Goal: Transaction & Acquisition: Purchase product/service

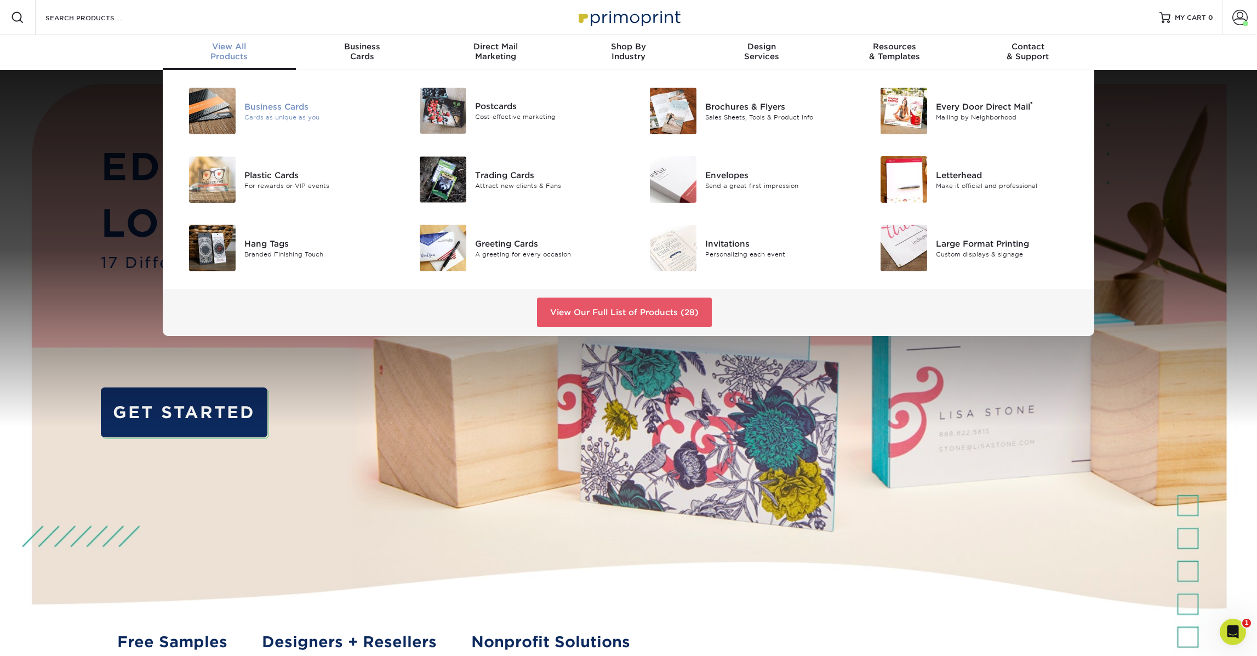
click at [222, 105] on img at bounding box center [212, 111] width 47 height 47
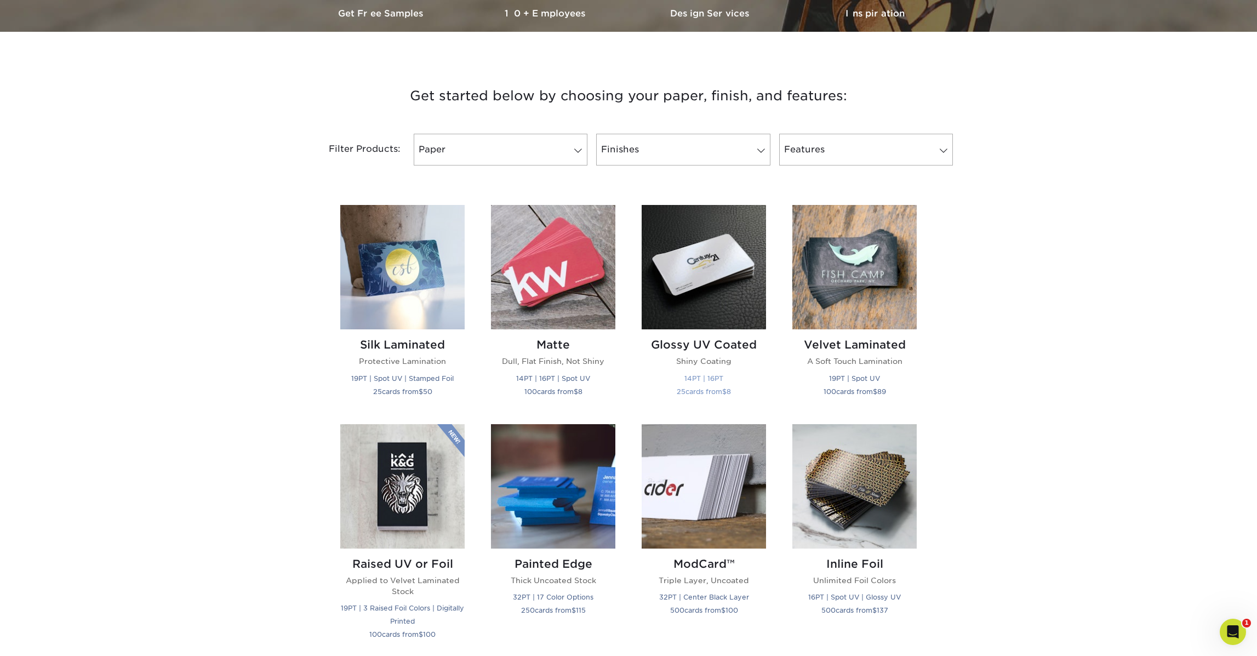
scroll to position [391, 0]
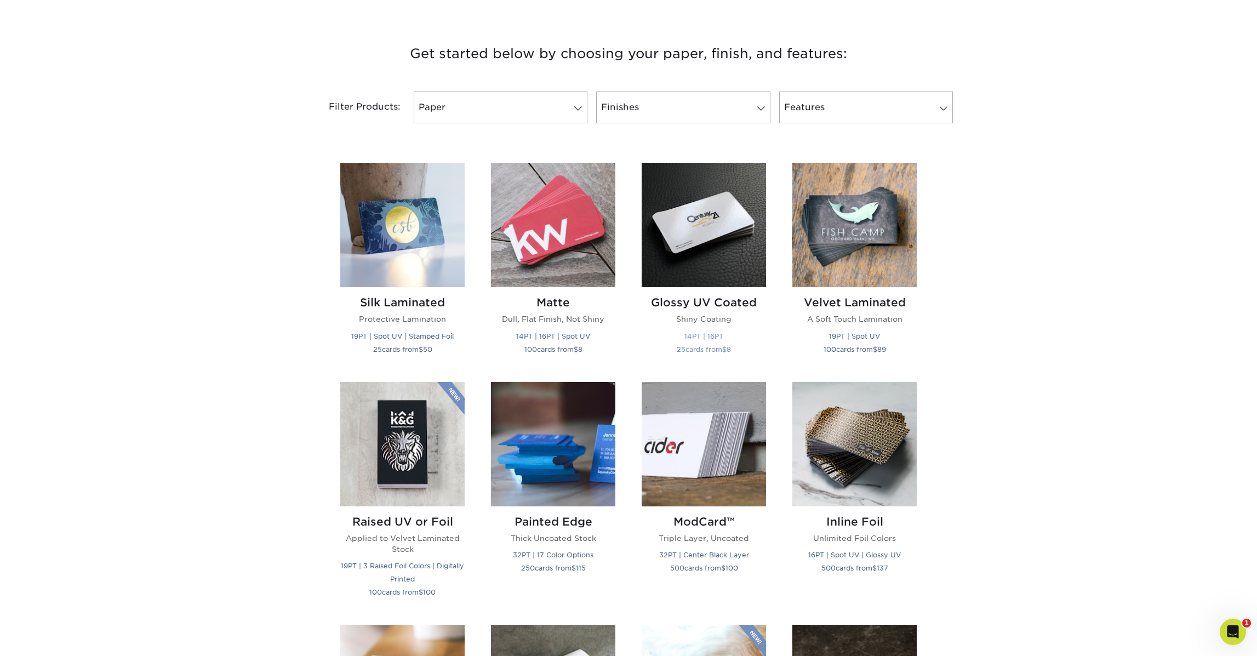
click at [716, 335] on small "14PT | 16PT" at bounding box center [704, 336] width 39 height 8
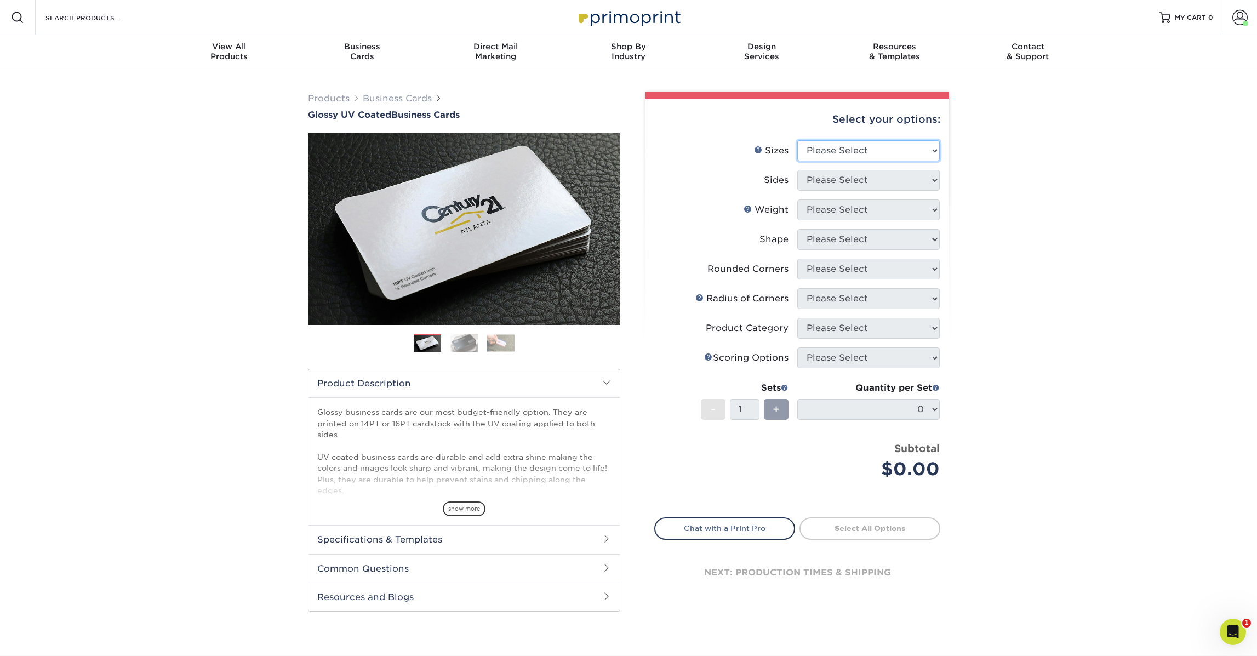
select select "2.00x3.50"
select select "32d3c223-f82c-492b-b915-ba065a00862f"
select select "16PT"
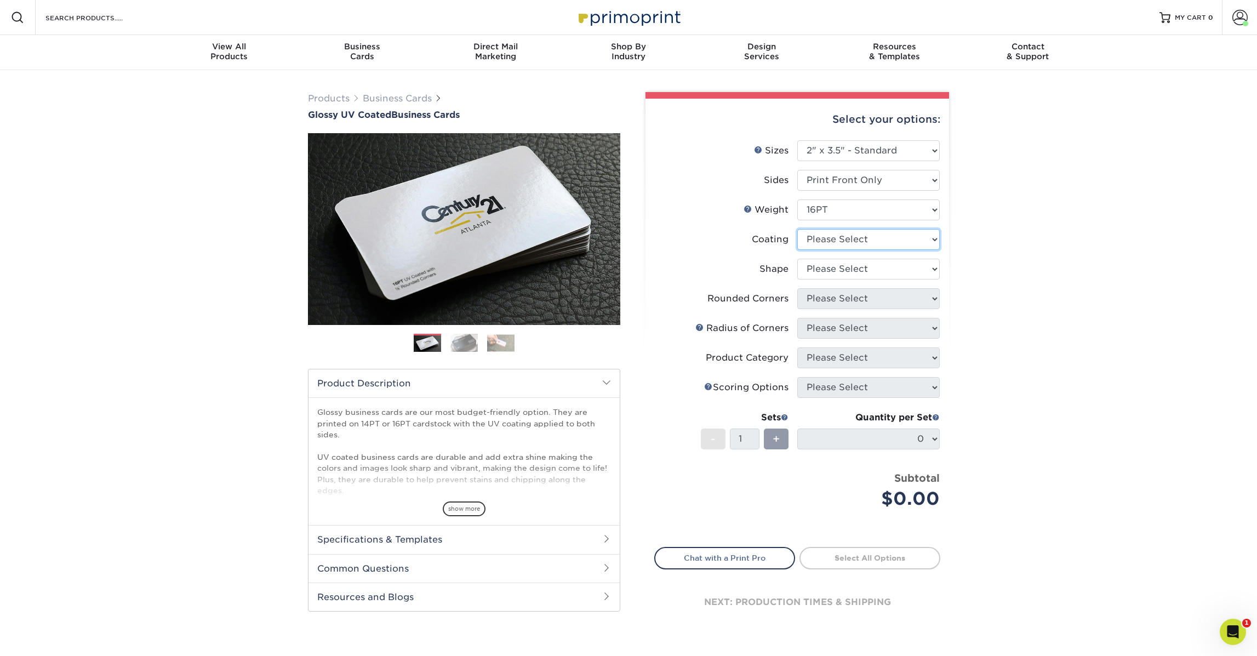
select select "1e8116af-acfc-44b1-83dc-8181aa338834"
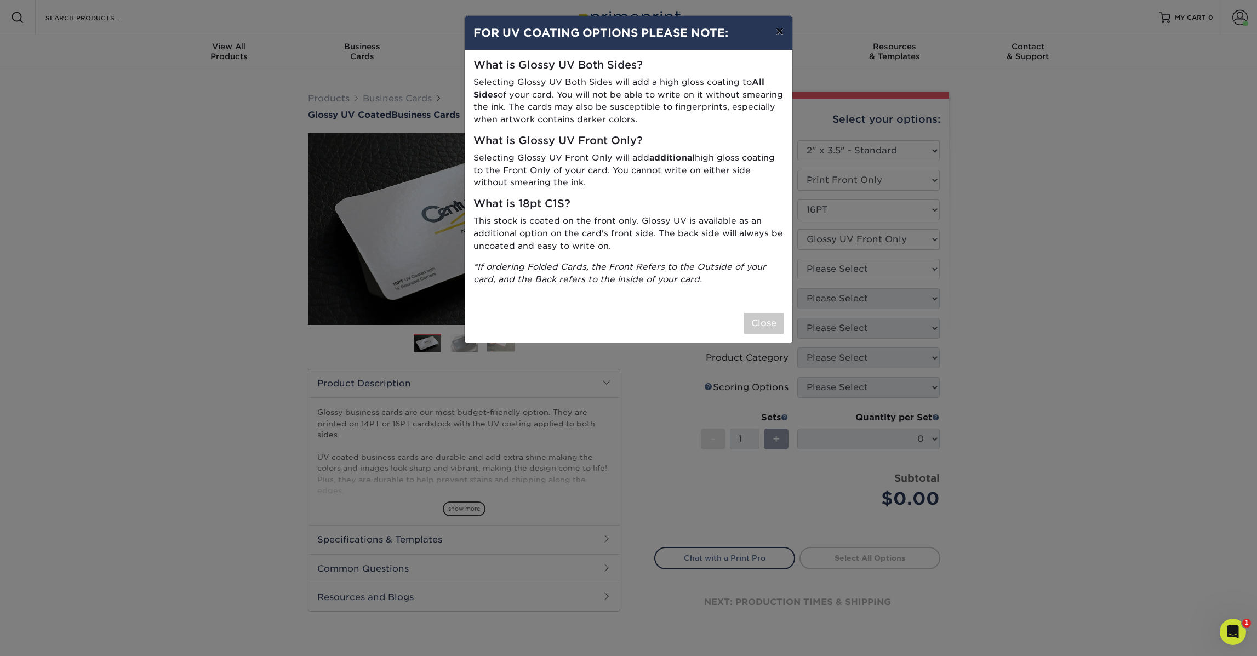
click at [784, 32] on button "×" at bounding box center [779, 31] width 25 height 31
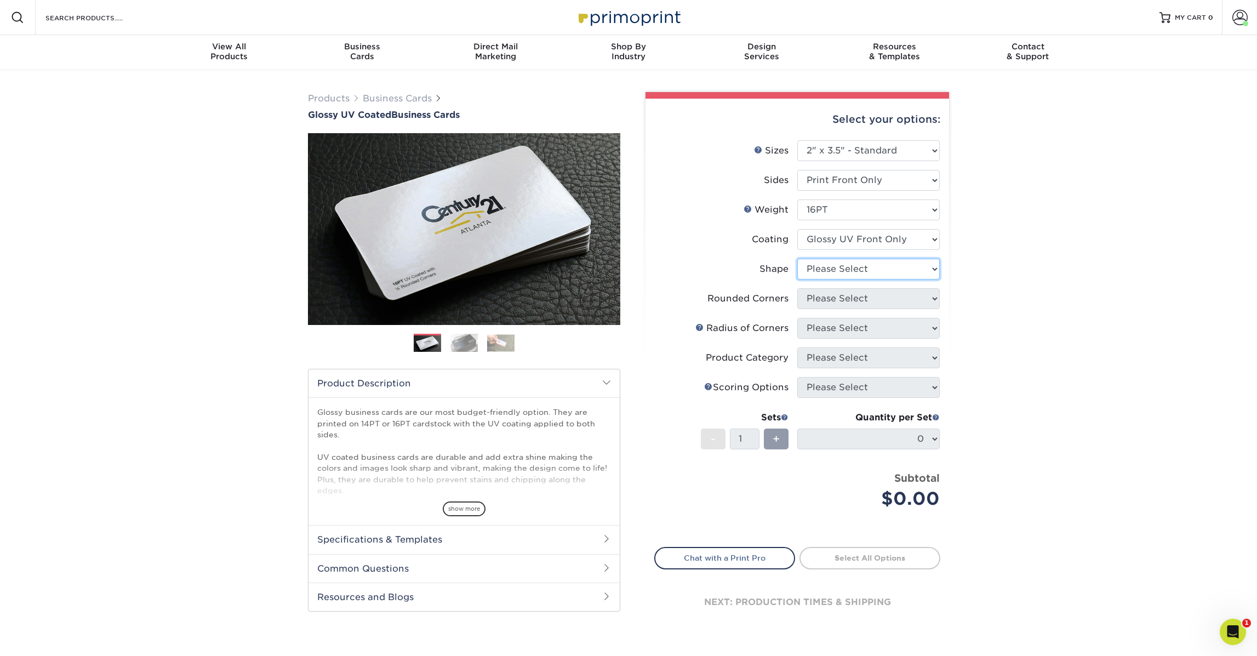
select select "standard"
select select "0"
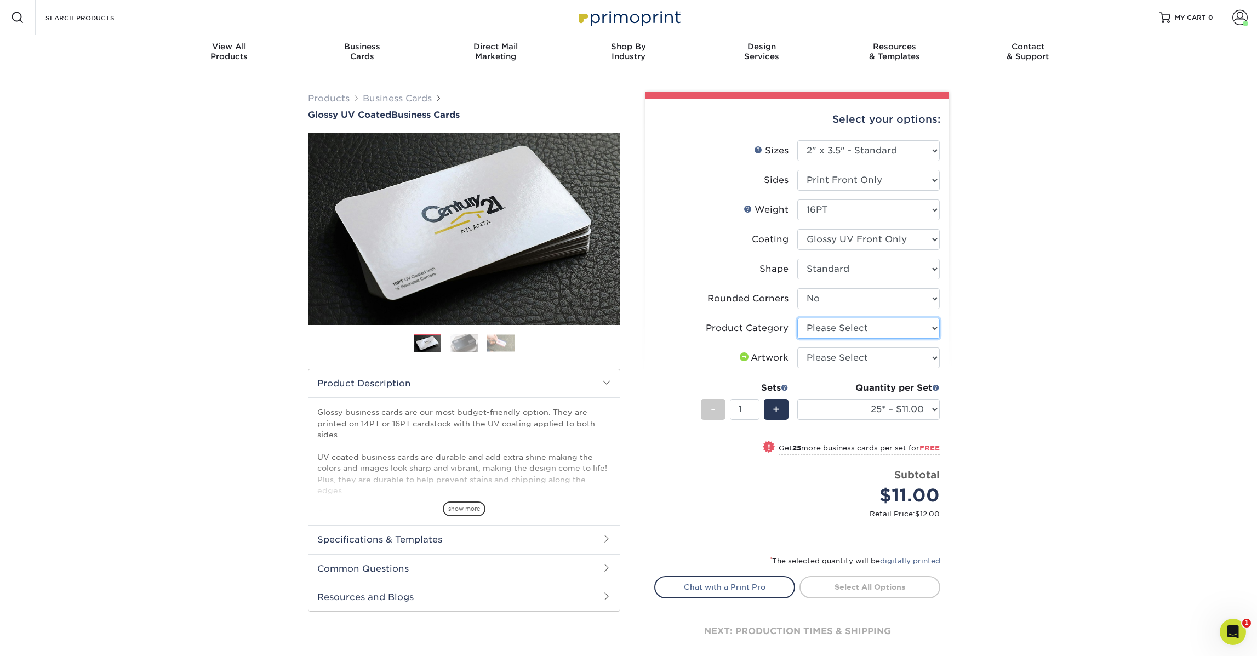
select select "3b5148f1-0588-4f88-a218-97bcfdce65c1"
select select "upload"
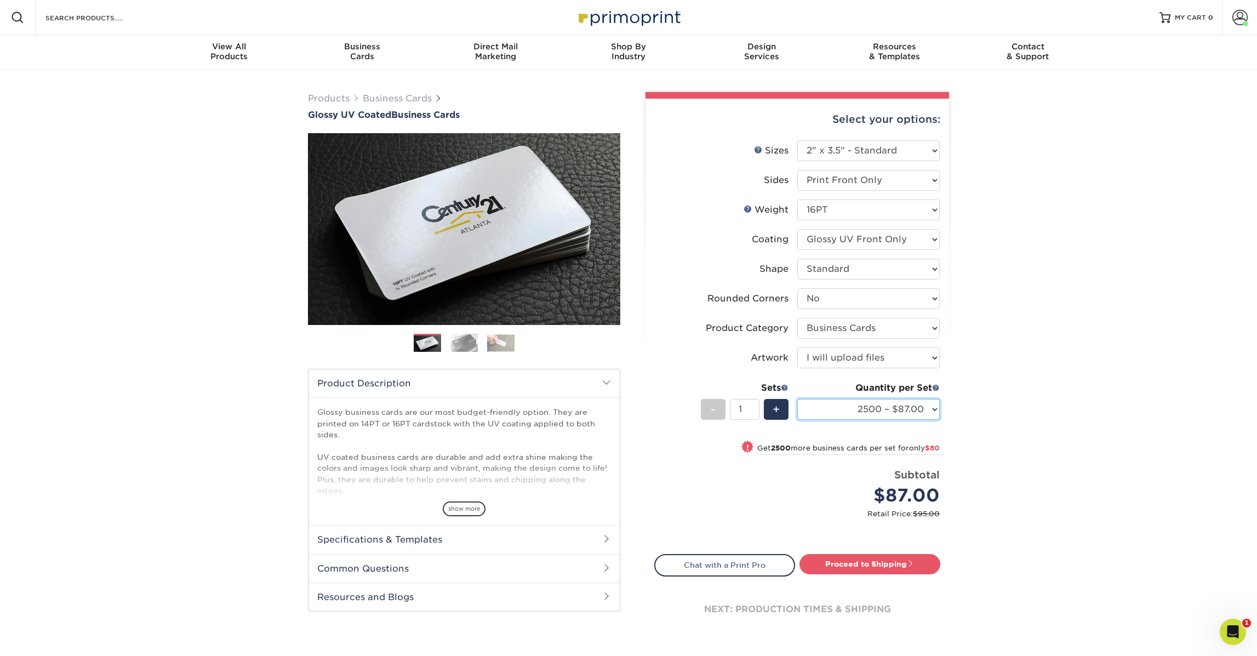
select select "1000 – $49.00"
click at [883, 564] on link "Proceed to Shipping" at bounding box center [870, 564] width 141 height 20
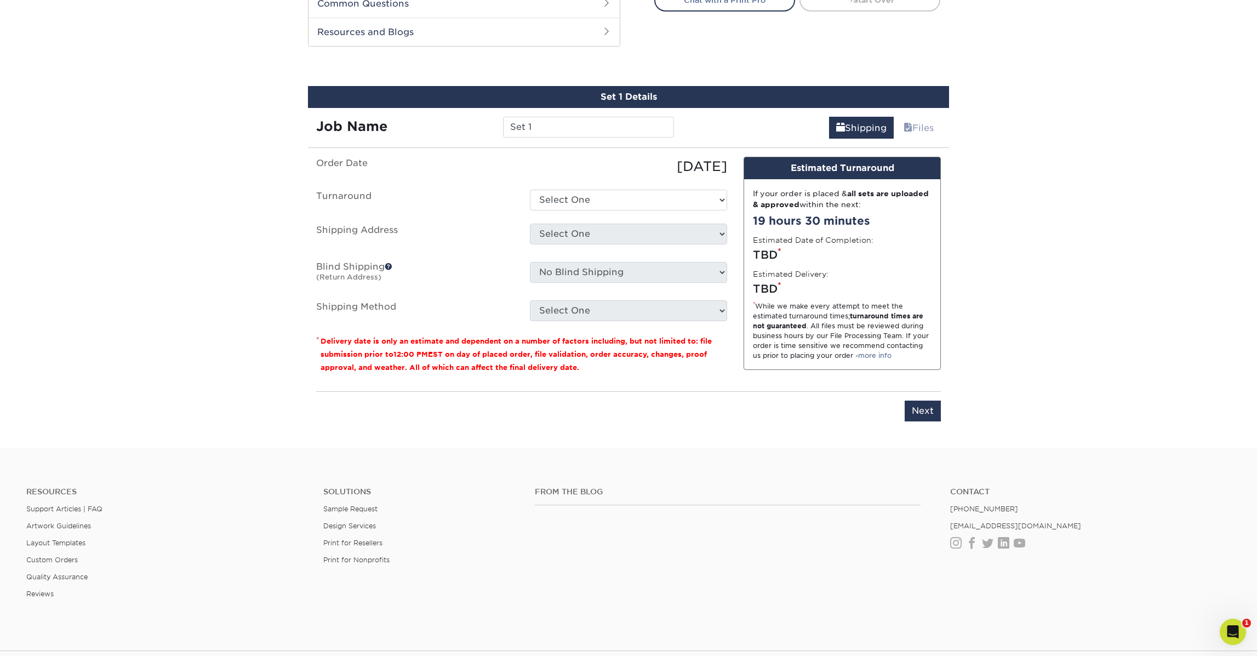
scroll to position [583, 0]
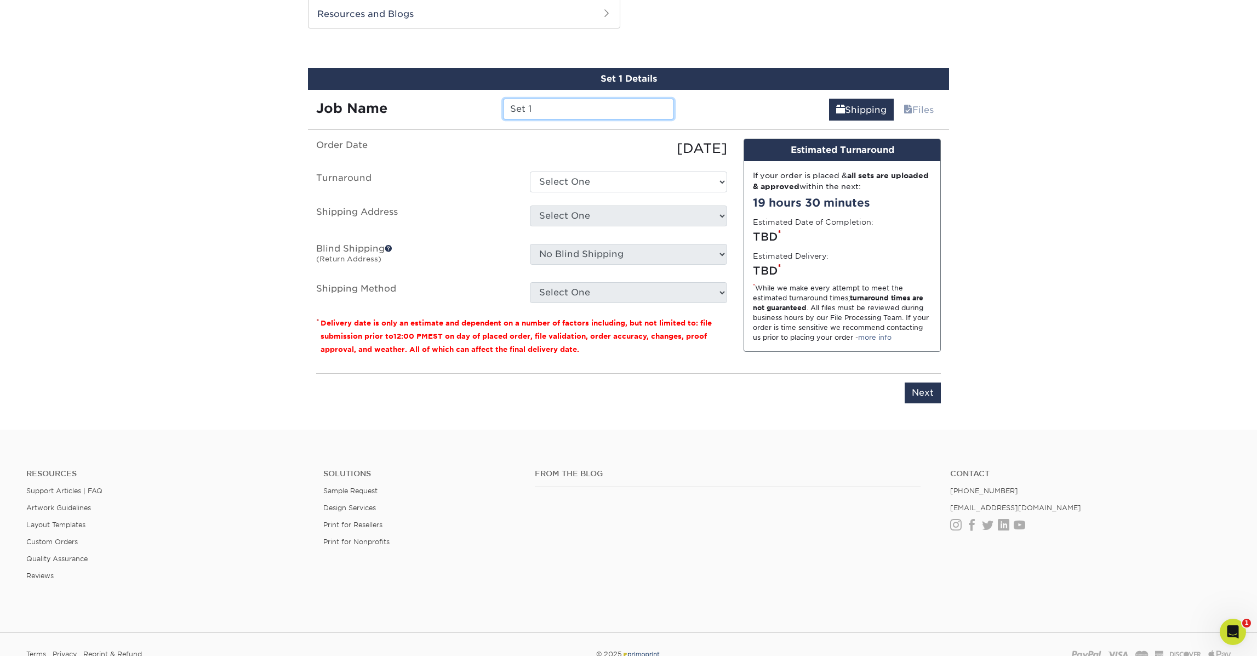
click at [526, 101] on input "Set 1" at bounding box center [588, 109] width 170 height 21
drag, startPoint x: 577, startPoint y: 105, endPoint x: 623, endPoint y: 111, distance: 46.4
click at [623, 111] on input "Mix and MatchSet 1" at bounding box center [588, 109] width 170 height 21
type input "Mix and Match"
select select "00ecff32-b1a7-4fce-8c38-41f1151cca2d"
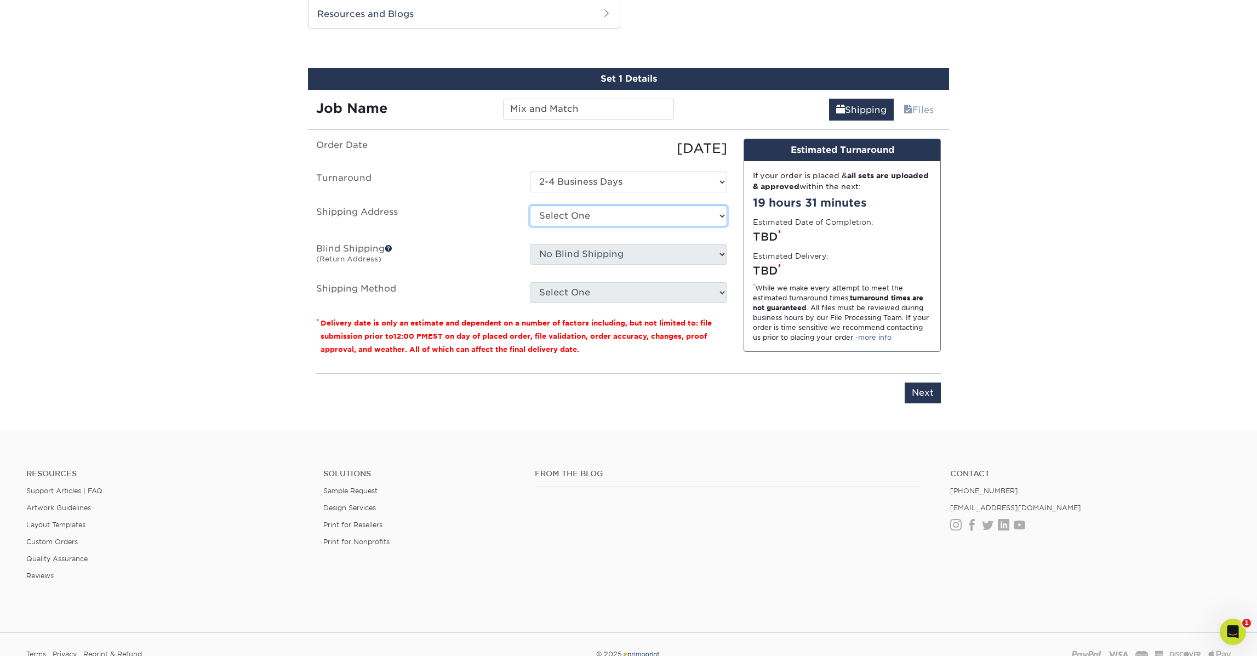
select select "newaddress"
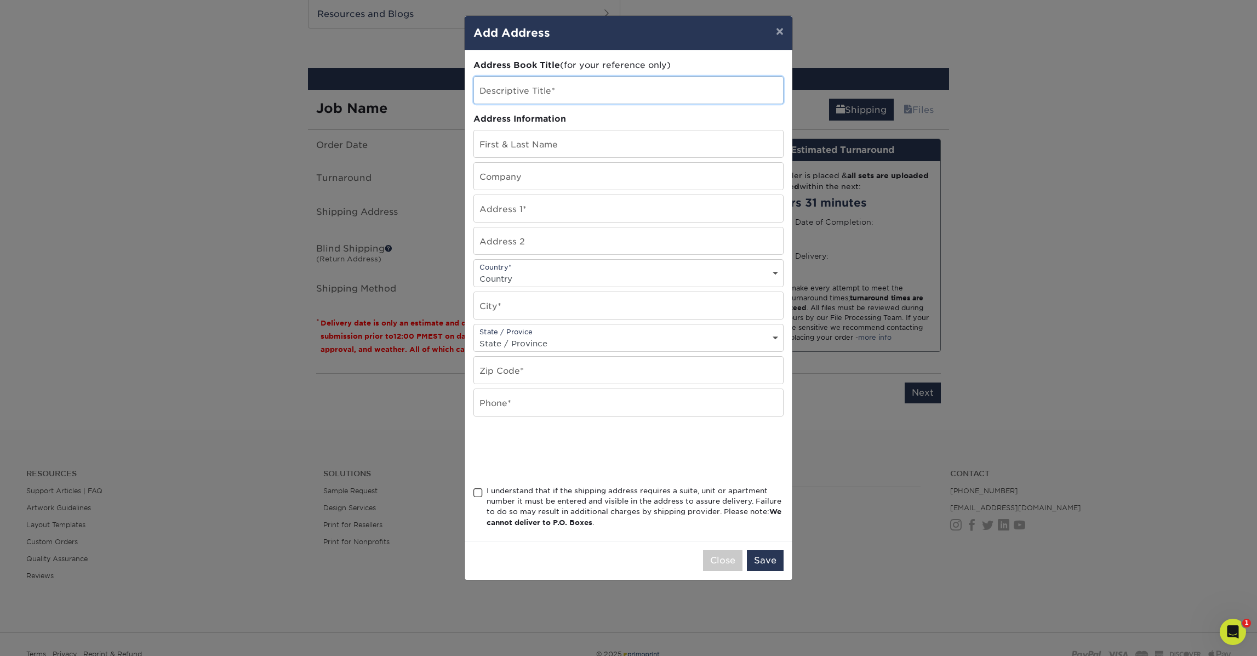
click at [520, 96] on input "text" at bounding box center [628, 90] width 309 height 27
click at [775, 34] on button "×" at bounding box center [779, 31] width 25 height 31
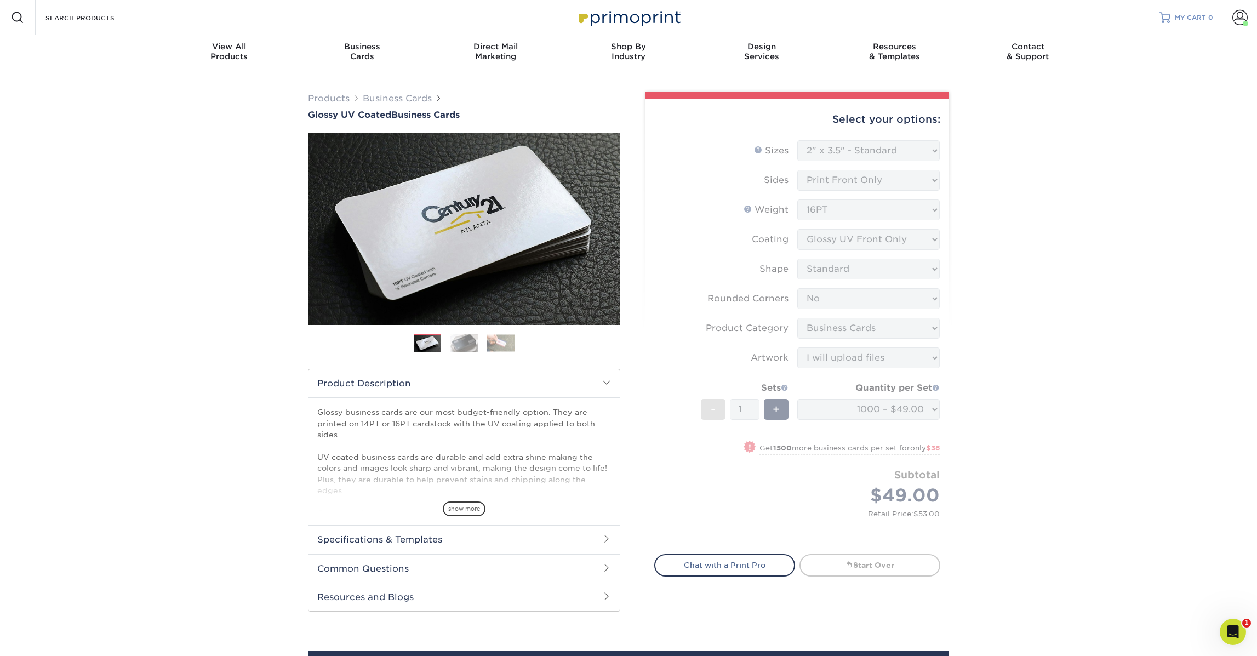
scroll to position [0, 0]
click at [1237, 21] on span at bounding box center [1240, 17] width 15 height 15
click at [1171, 87] on link "Account Dashboard" at bounding box center [1176, 88] width 138 height 15
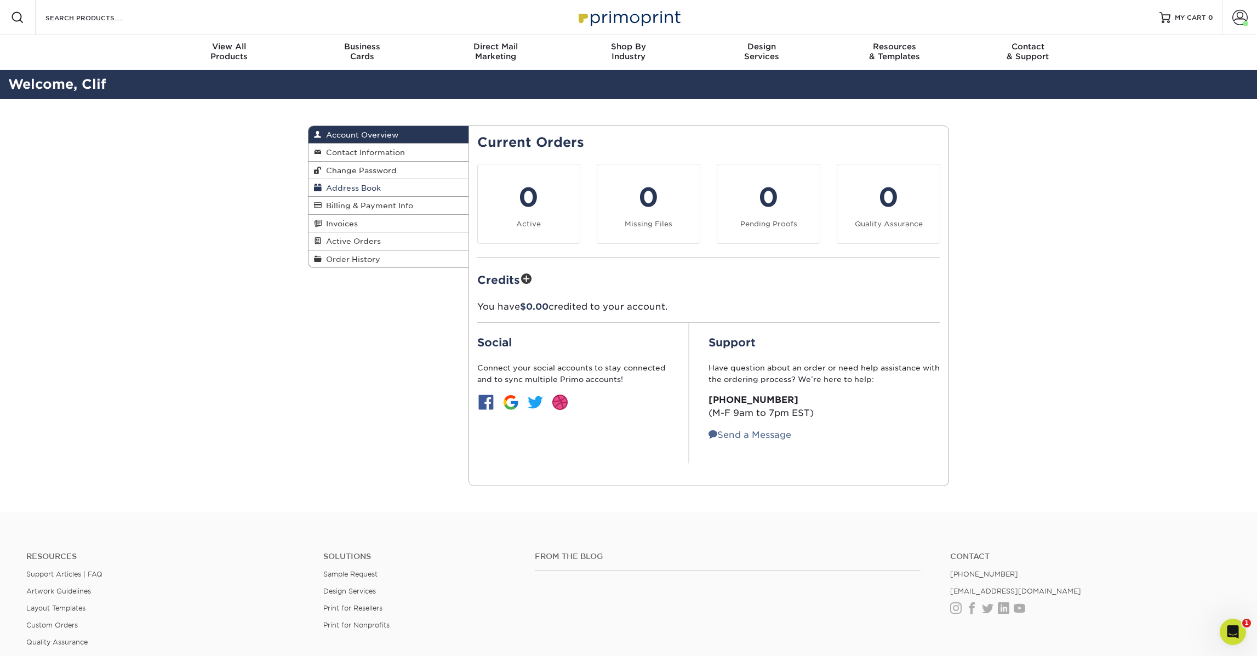
click at [352, 190] on span "Address Book" at bounding box center [351, 188] width 59 height 9
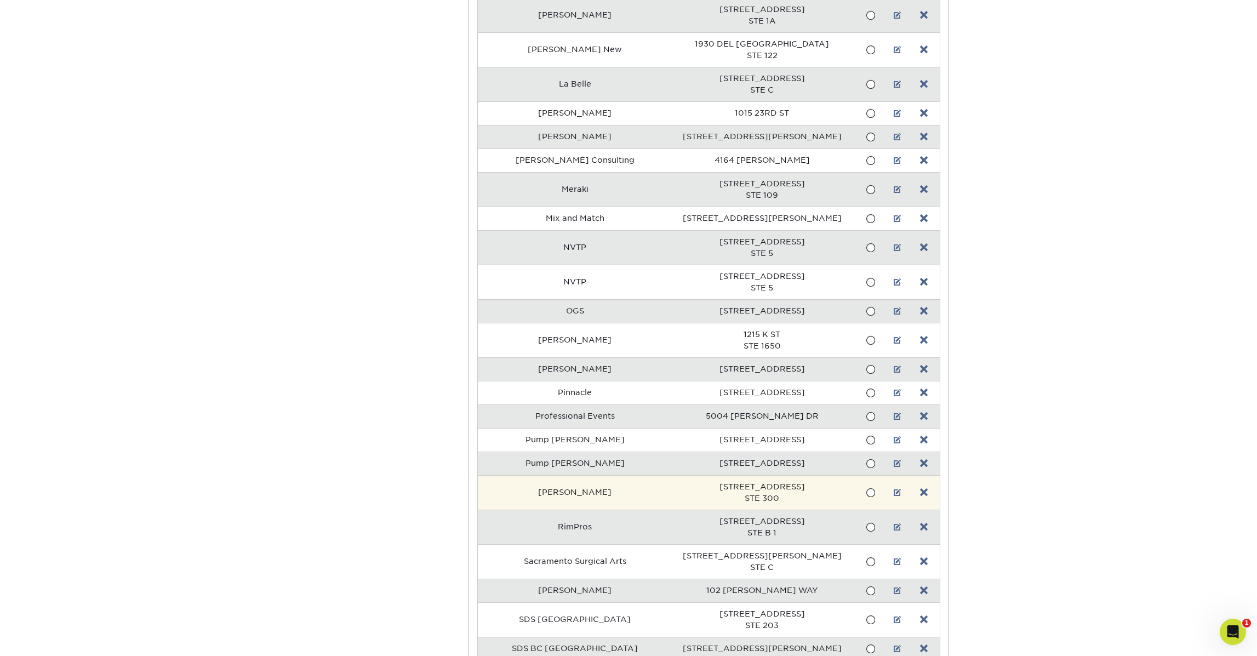
scroll to position [1245, 0]
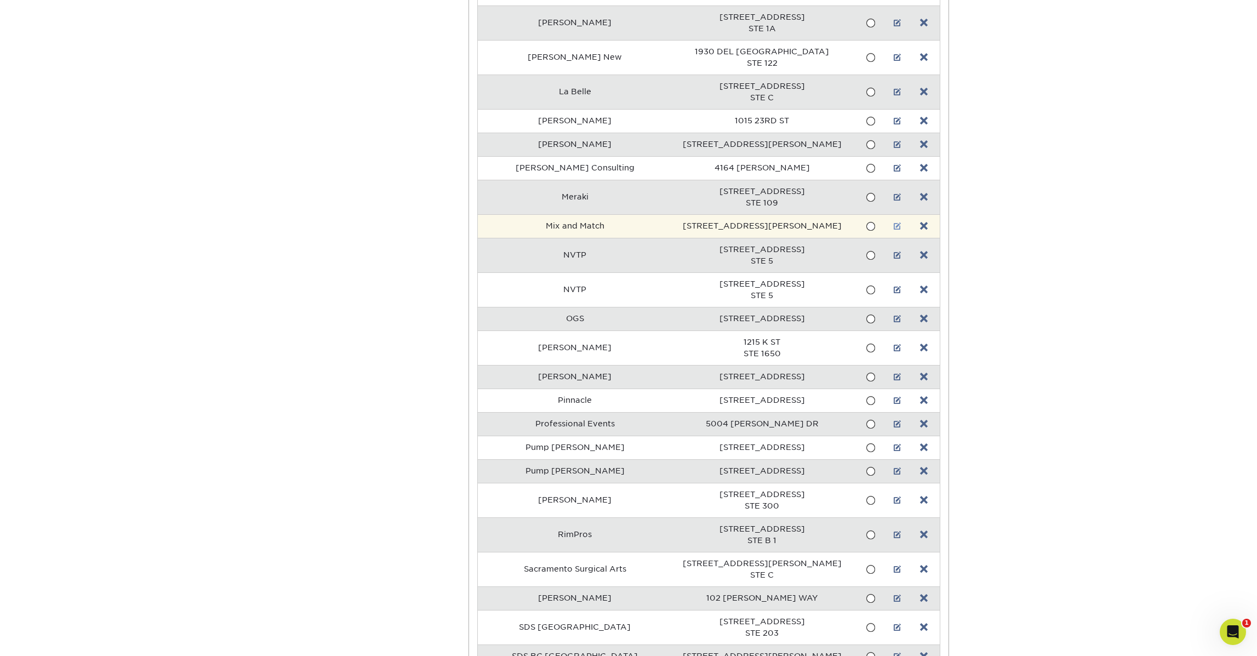
click at [894, 226] on link at bounding box center [898, 226] width 8 height 9
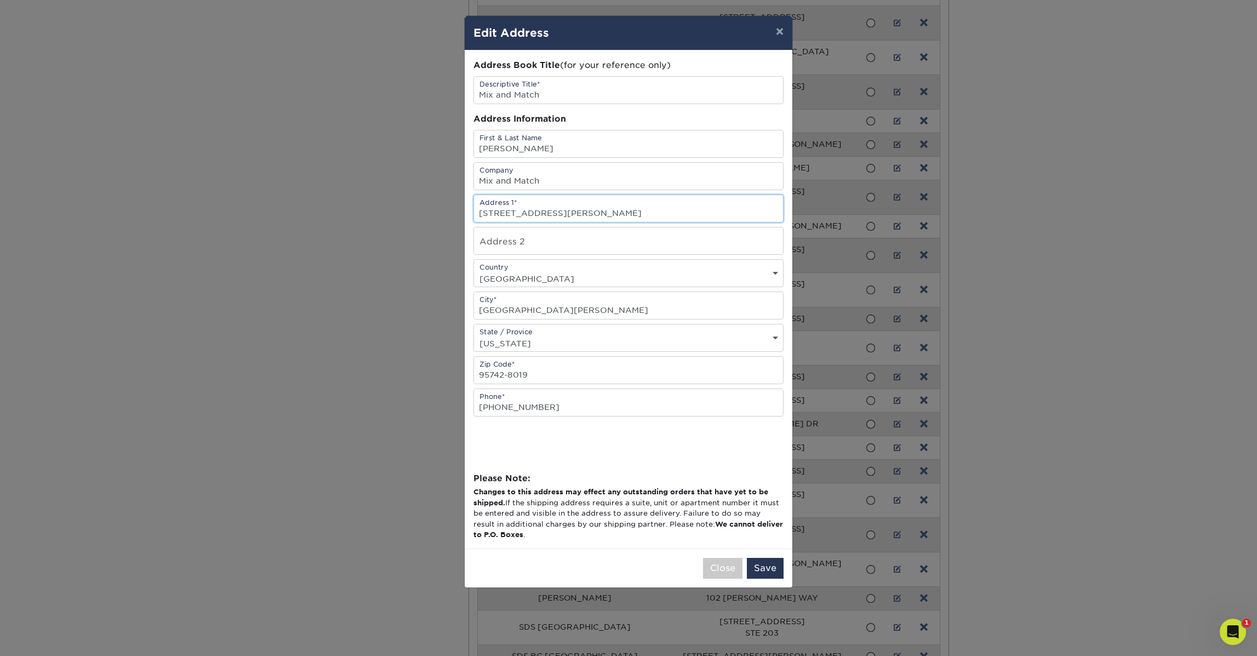
click at [581, 218] on input "4054 GLEN SPRINGS WAY" at bounding box center [628, 208] width 309 height 27
paste input "3340 Sunrise Blvd, Suite G"
type input "3340 Sunrise Blvd, Suite G"
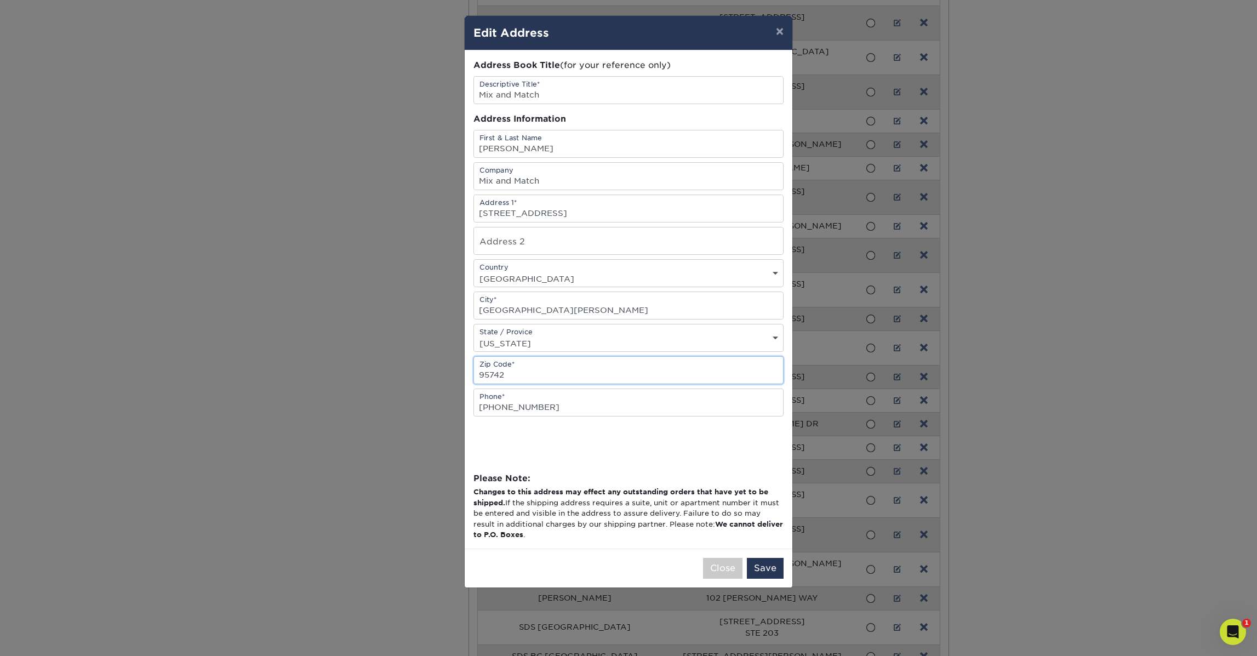
type input "95742"
click at [762, 571] on button "Save" at bounding box center [765, 568] width 37 height 21
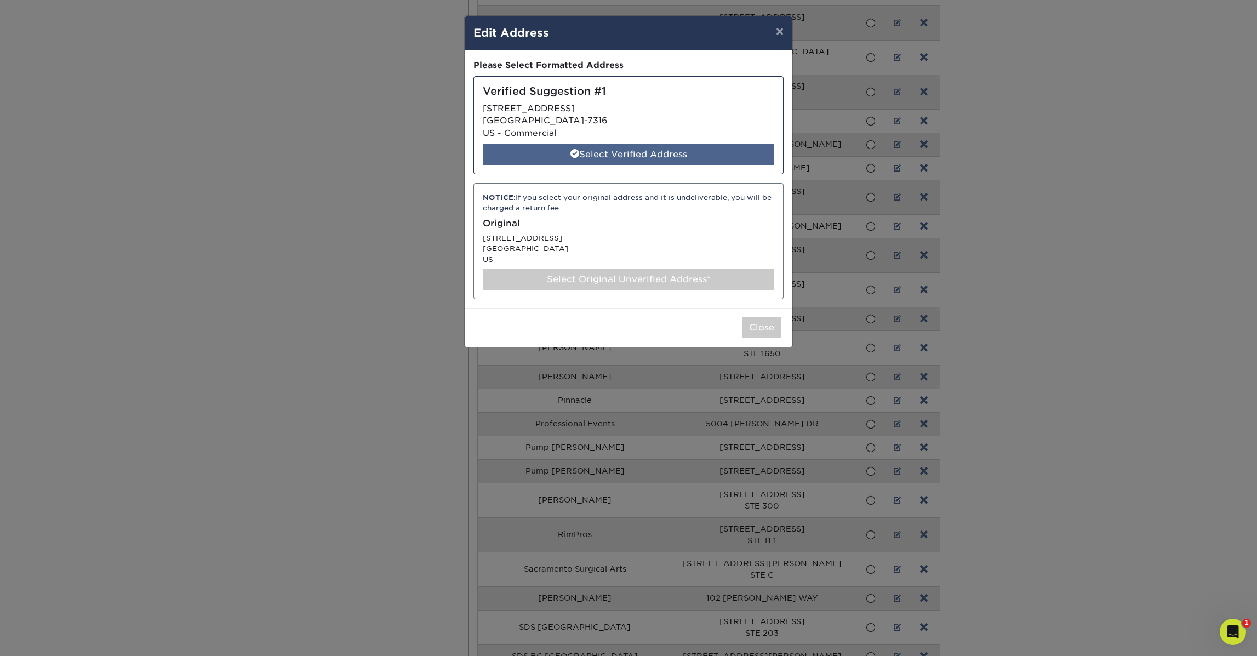
click at [643, 152] on div "Select Verified Address" at bounding box center [629, 154] width 292 height 21
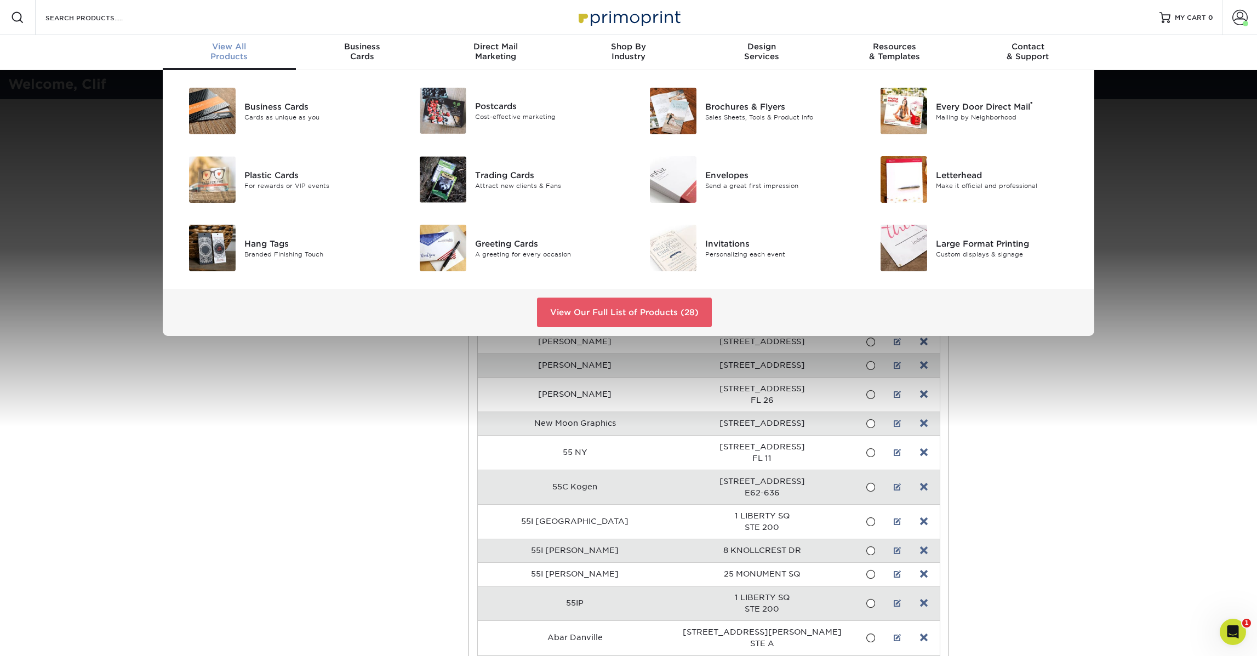
click at [234, 56] on div "View All Products" at bounding box center [229, 52] width 133 height 20
click at [227, 104] on img at bounding box center [212, 111] width 47 height 47
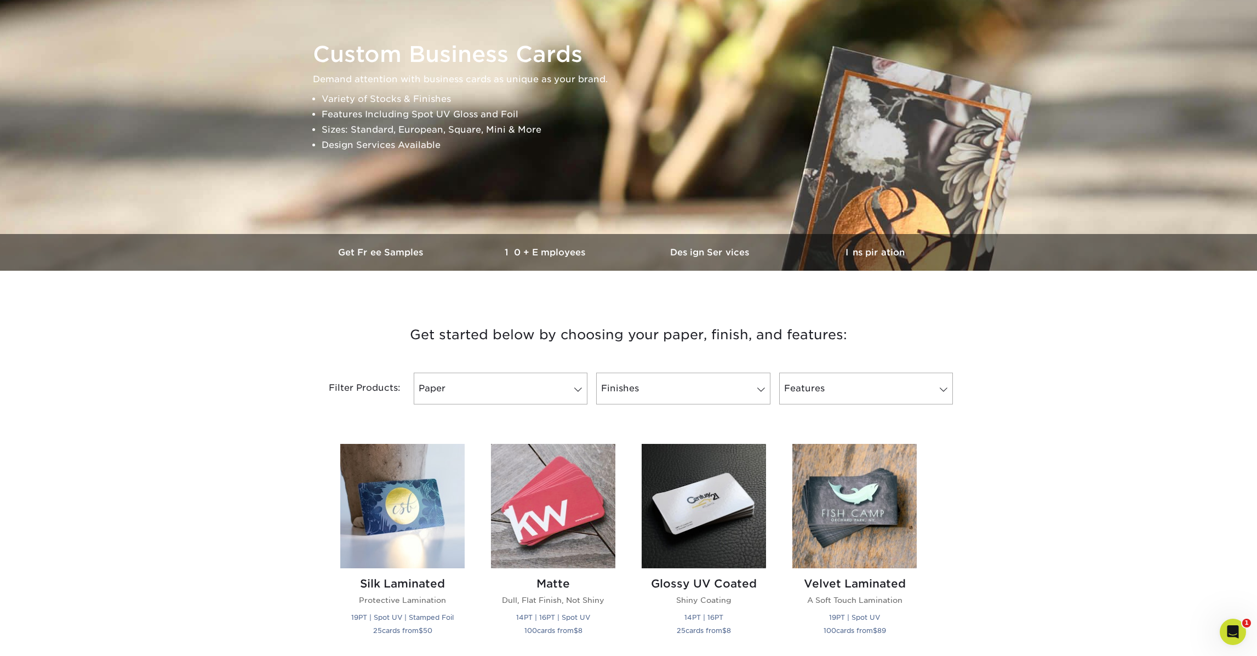
scroll to position [166, 0]
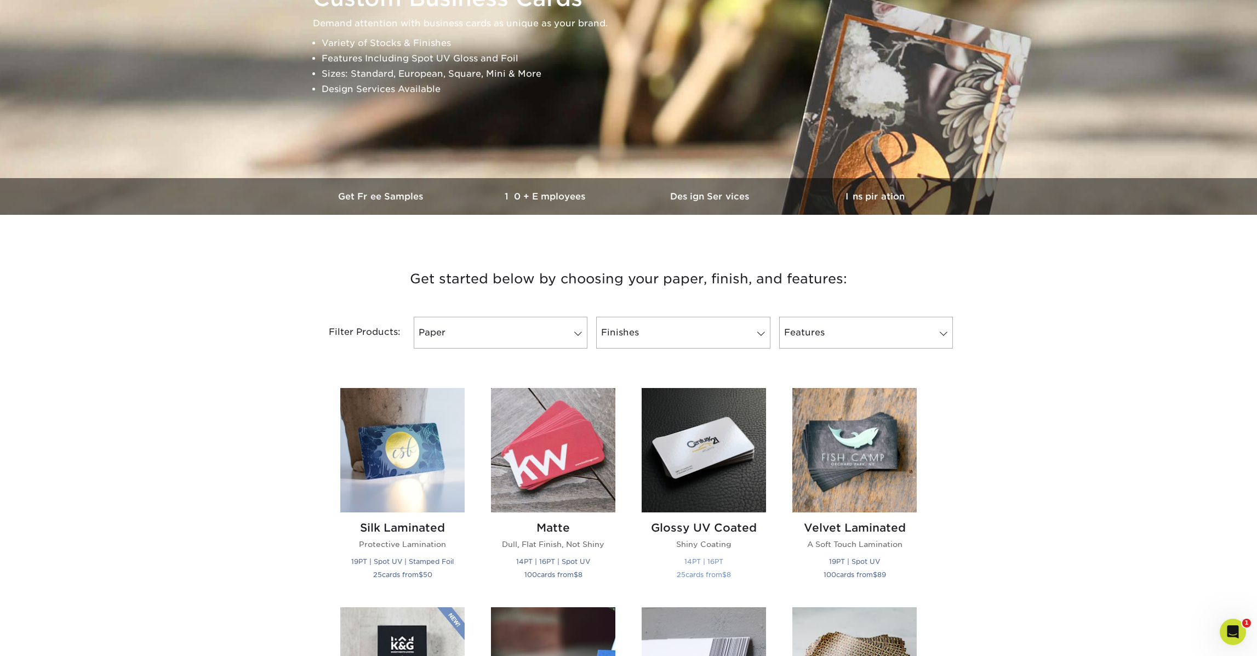
click at [716, 563] on small "14PT | 16PT" at bounding box center [704, 561] width 39 height 8
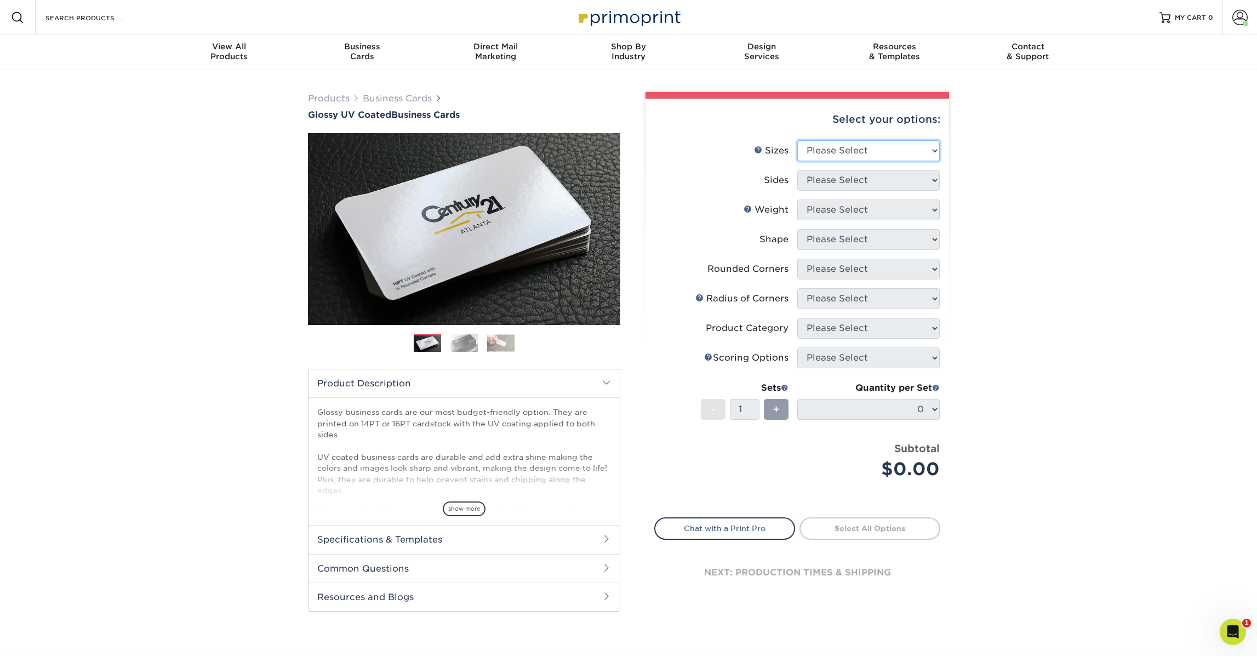
select select "2.00x3.50"
select select "32d3c223-f82c-492b-b915-ba065a00862f"
select select "16PT"
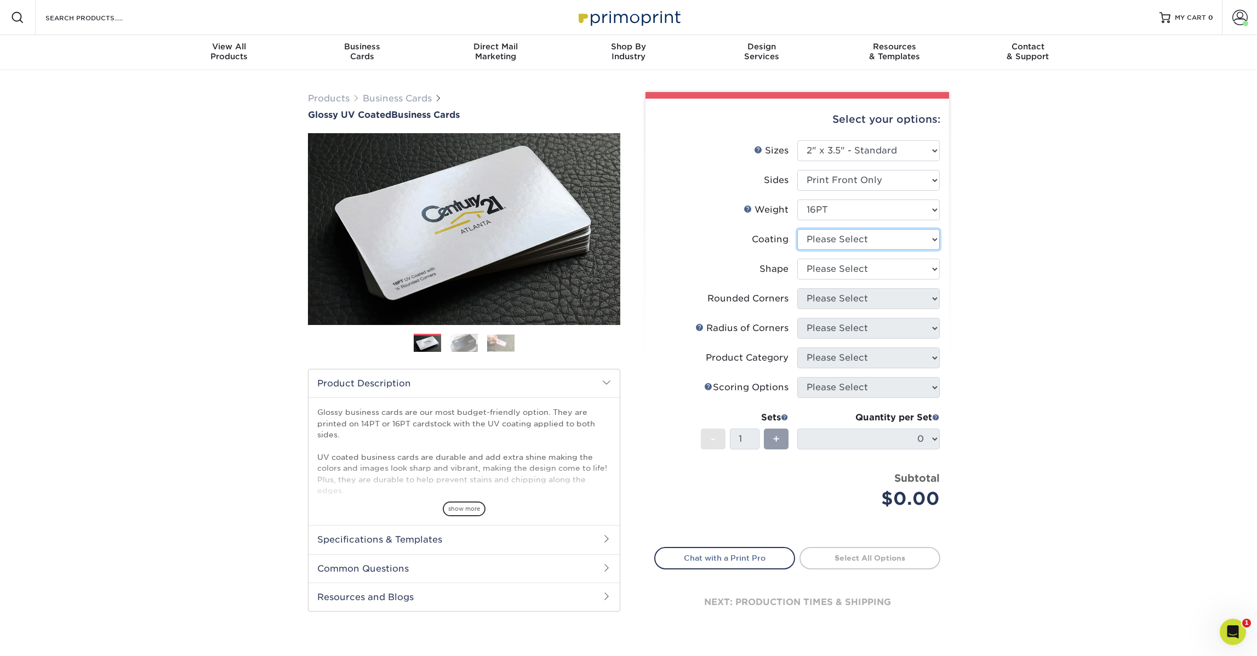
select select "1e8116af-acfc-44b1-83dc-8181aa338834"
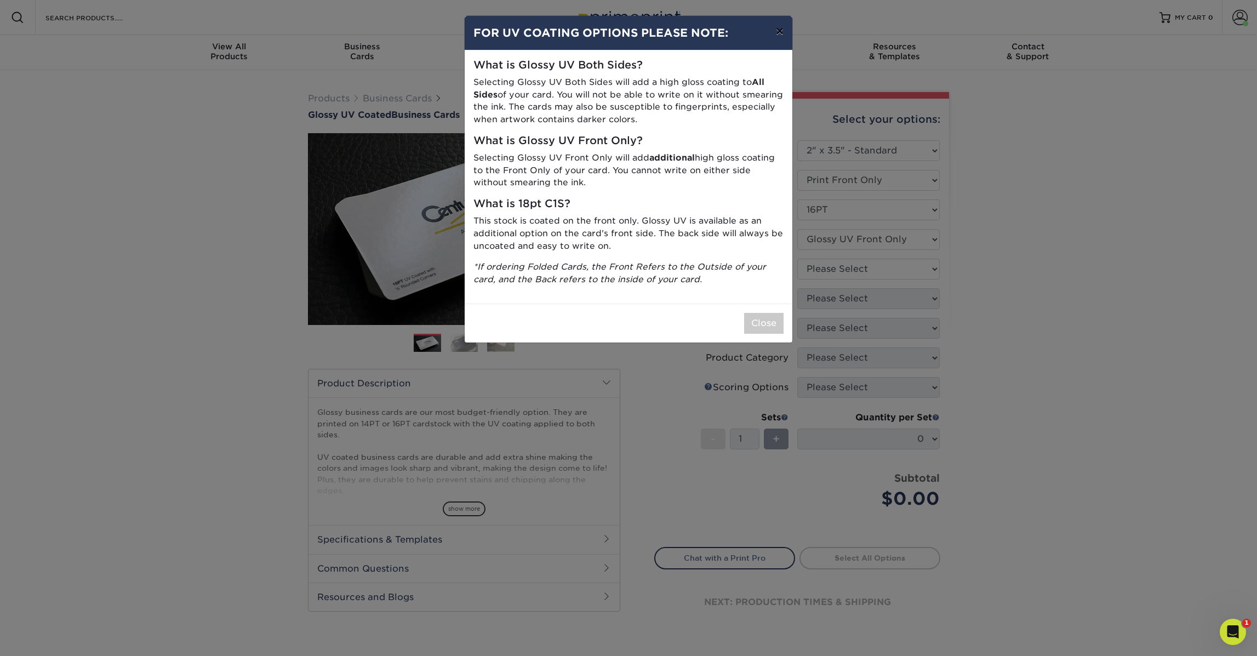
click at [782, 33] on button "×" at bounding box center [779, 31] width 25 height 31
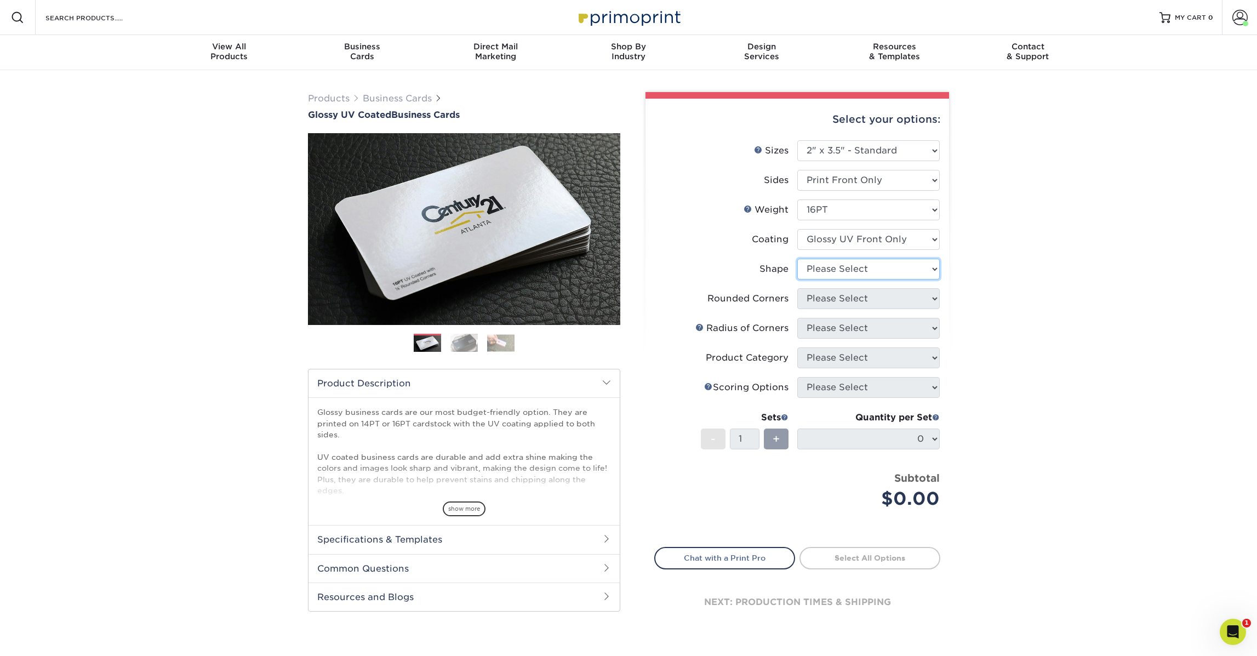
select select "standard"
select select "0"
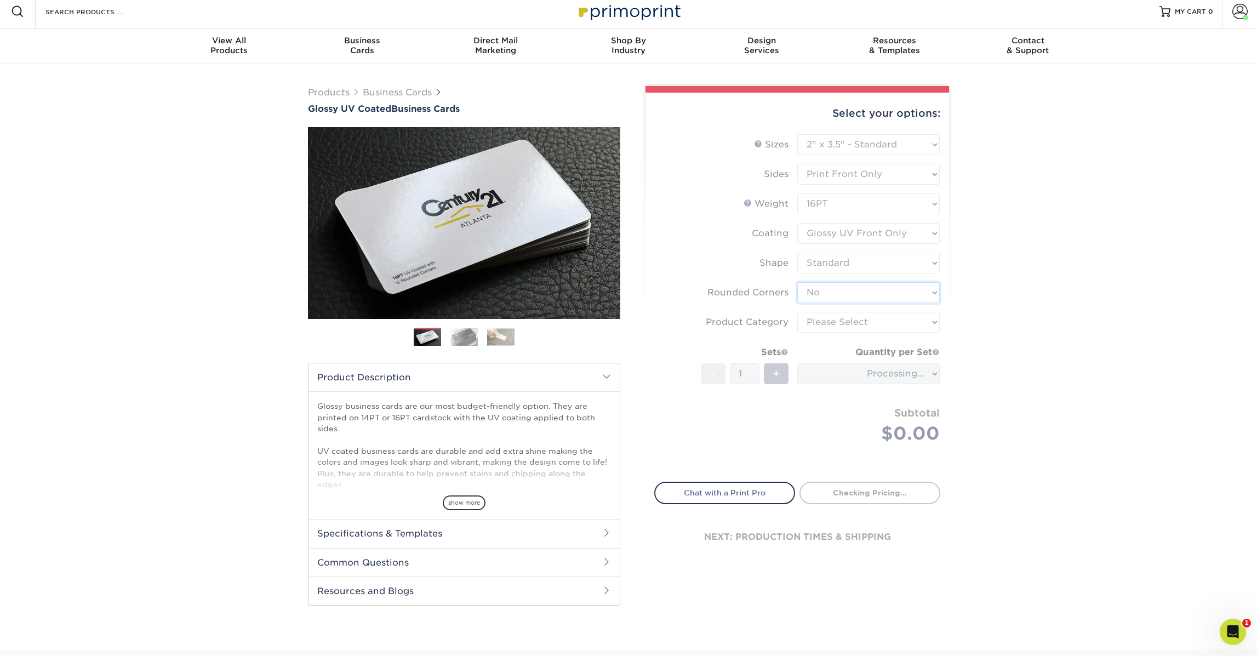
scroll to position [8, 0]
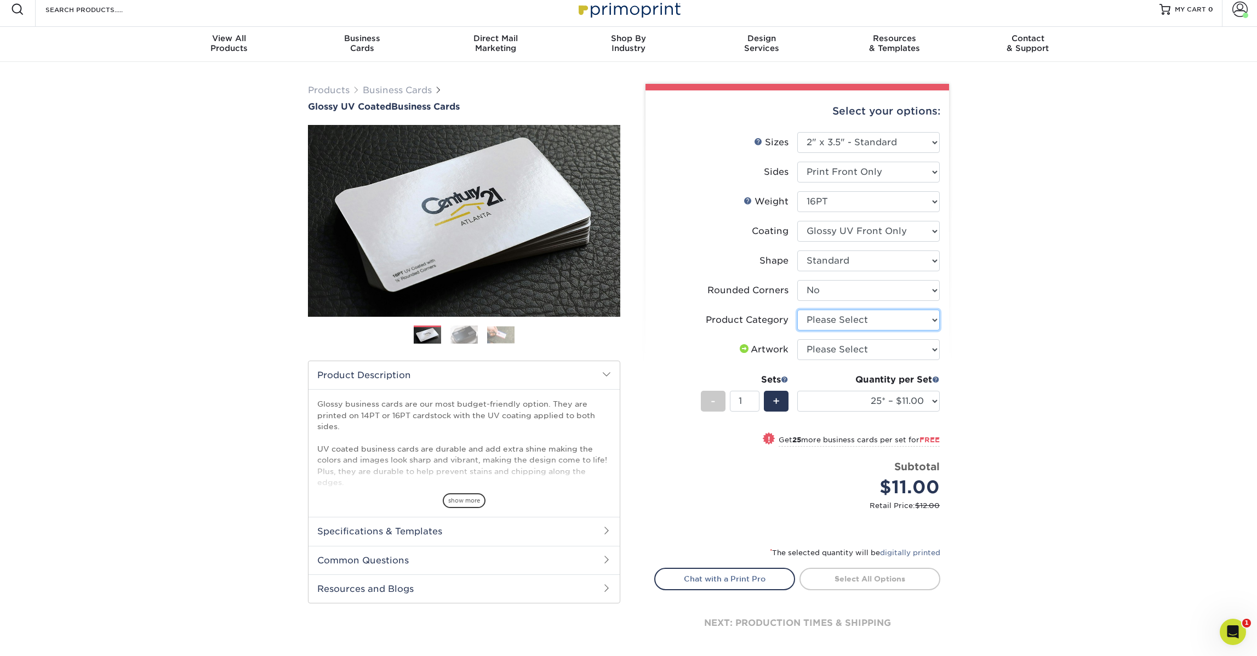
select select "3b5148f1-0588-4f88-a218-97bcfdce65c1"
select select "upload"
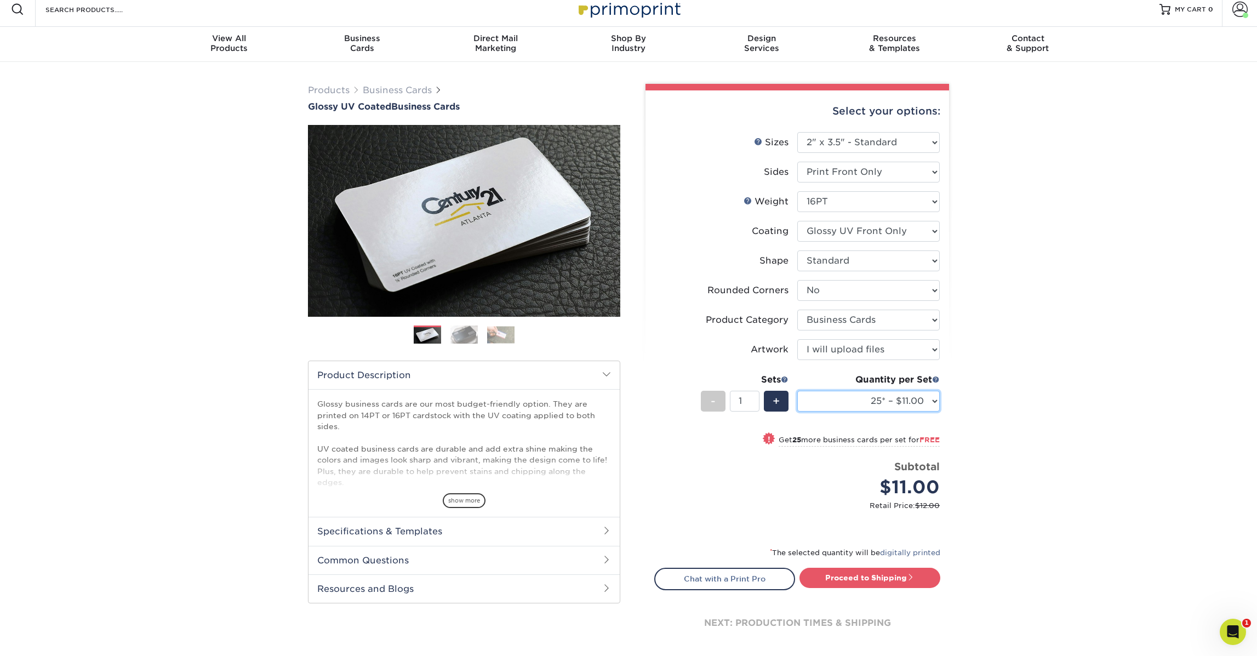
select select "1000 – $49.00"
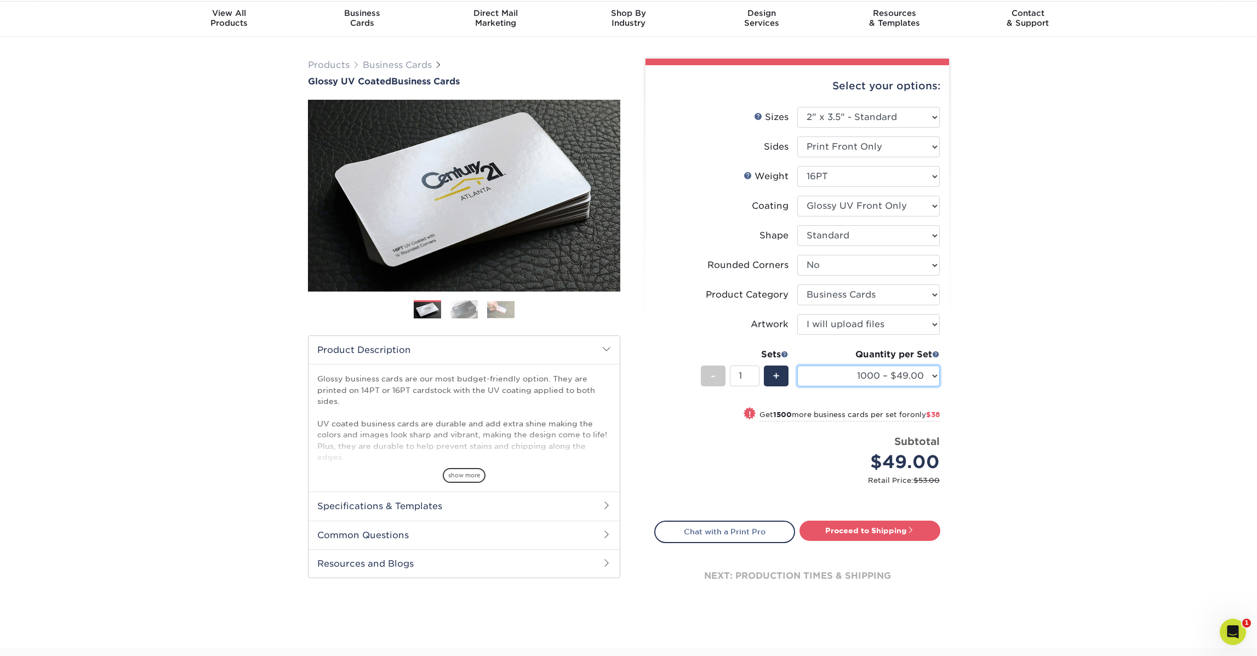
scroll to position [35, 0]
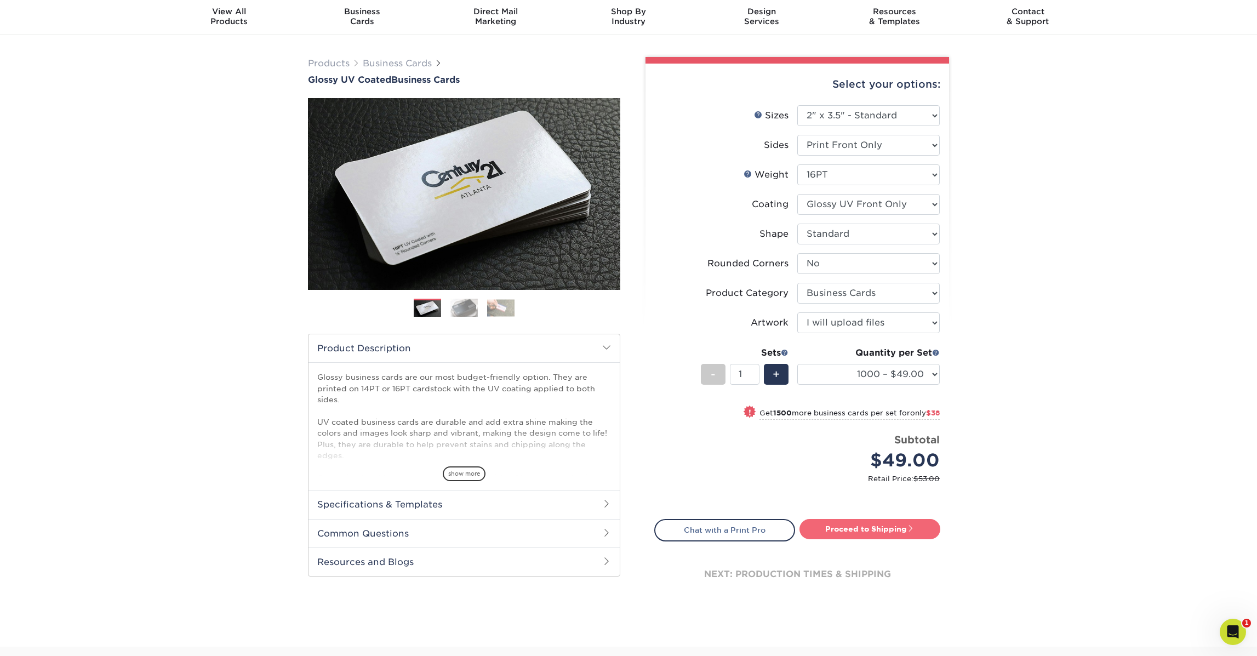
click at [875, 530] on link "Proceed to Shipping" at bounding box center [870, 529] width 141 height 20
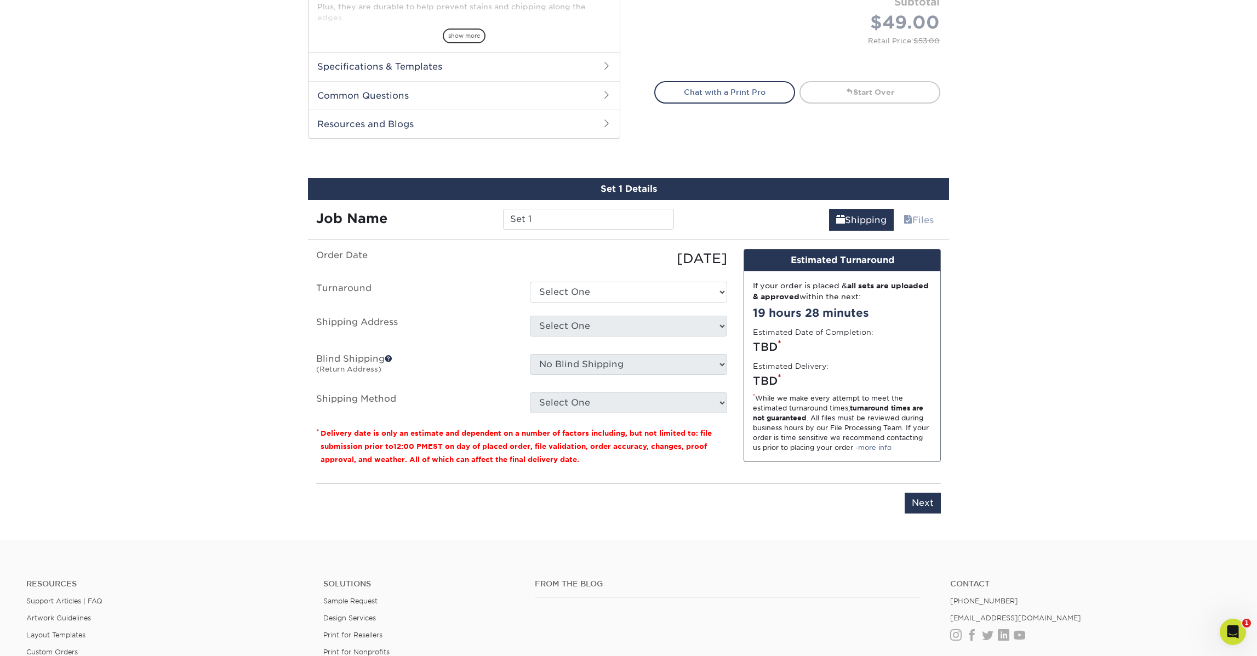
scroll to position [583, 0]
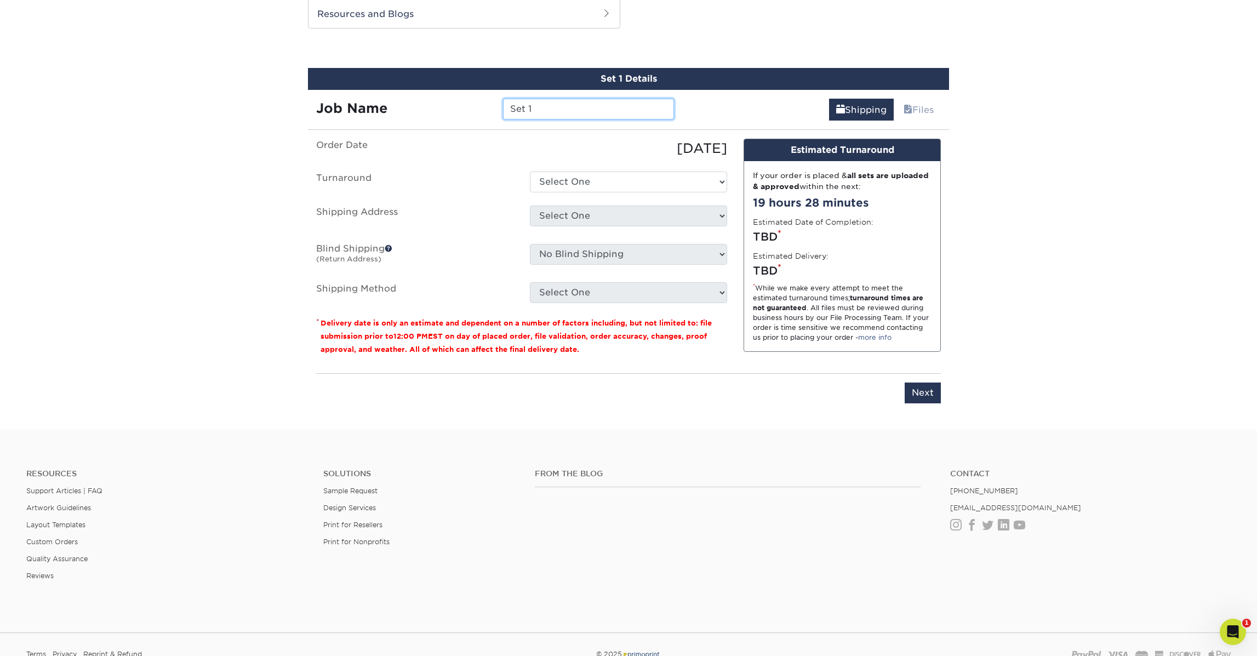
click at [546, 106] on input "Set 1" at bounding box center [588, 109] width 170 height 21
type input "Mix and Match"
select select "00ecff32-b1a7-4fce-8c38-41f1151cca2d"
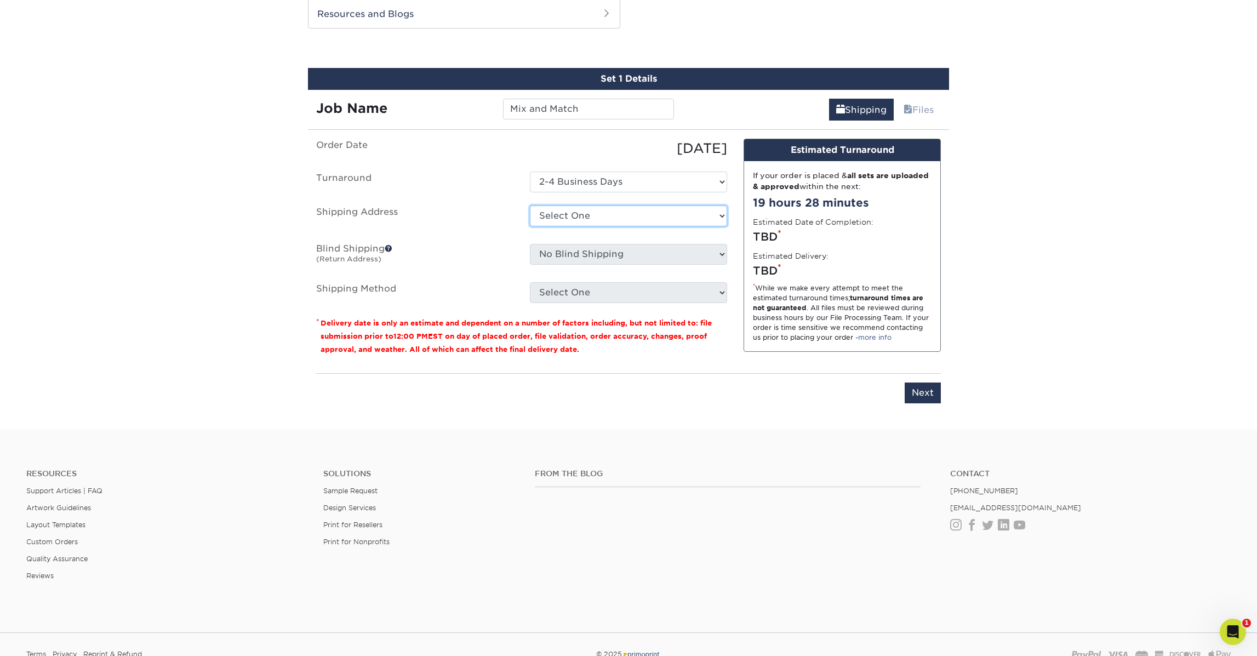
select select "210400"
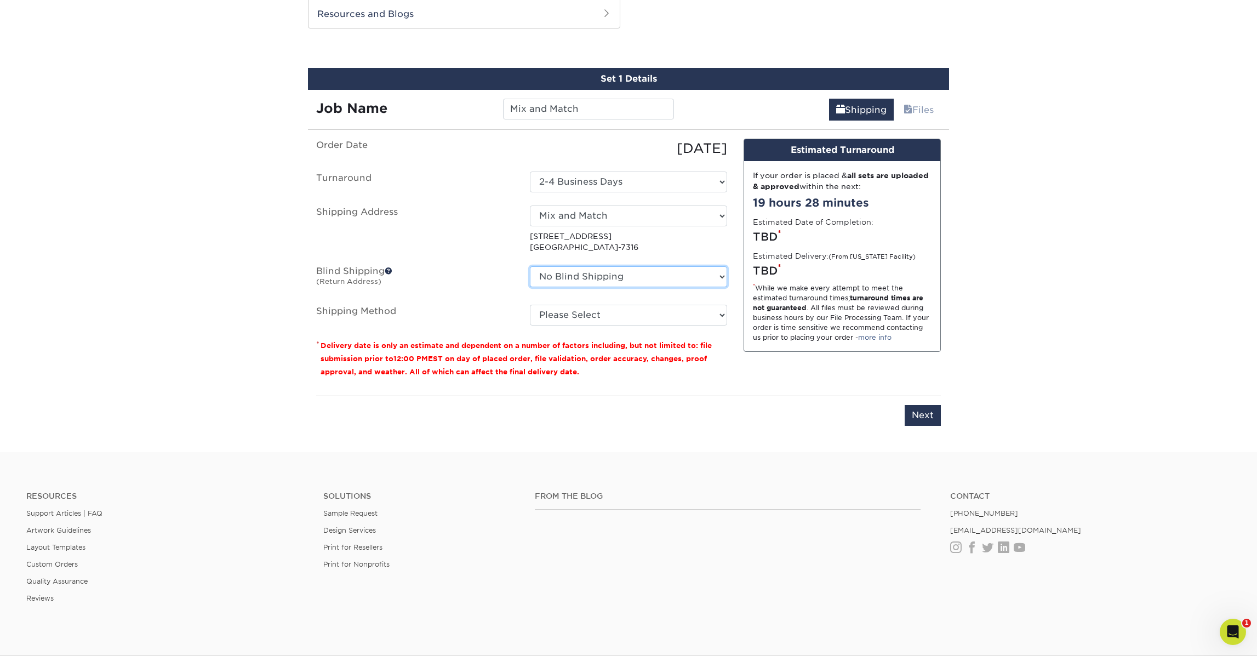
select select "86271"
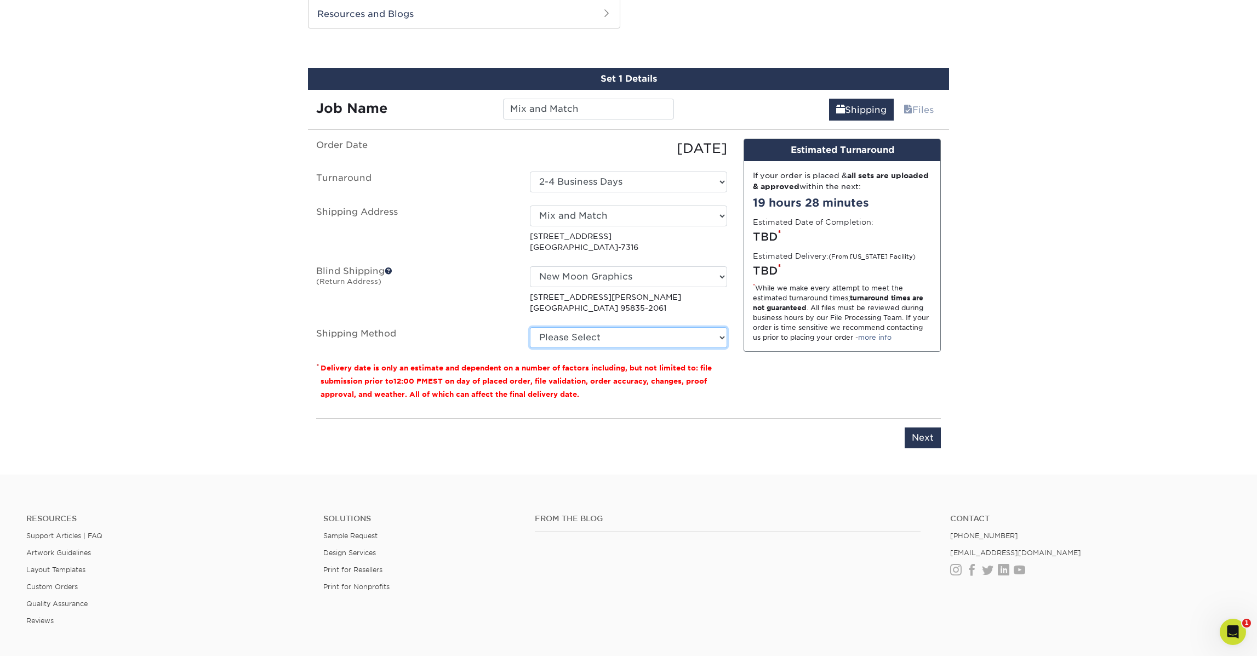
select select "03"
click at [922, 438] on input "Next" at bounding box center [923, 437] width 36 height 21
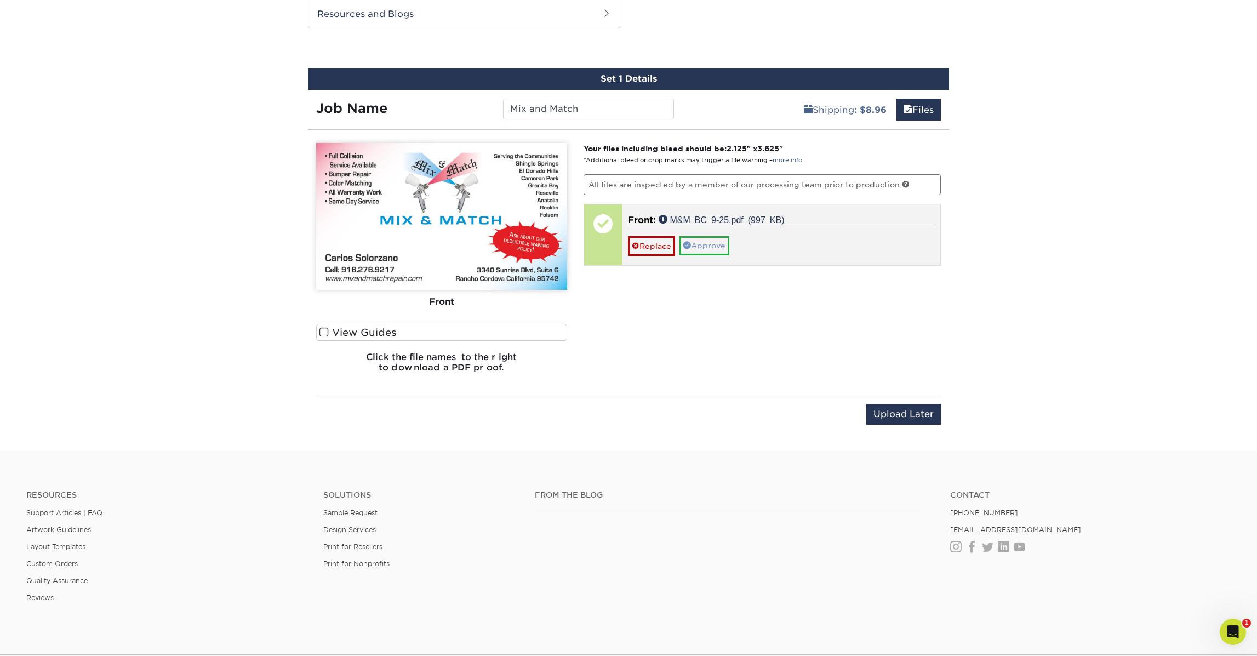
click at [715, 247] on link "Approve" at bounding box center [705, 245] width 50 height 19
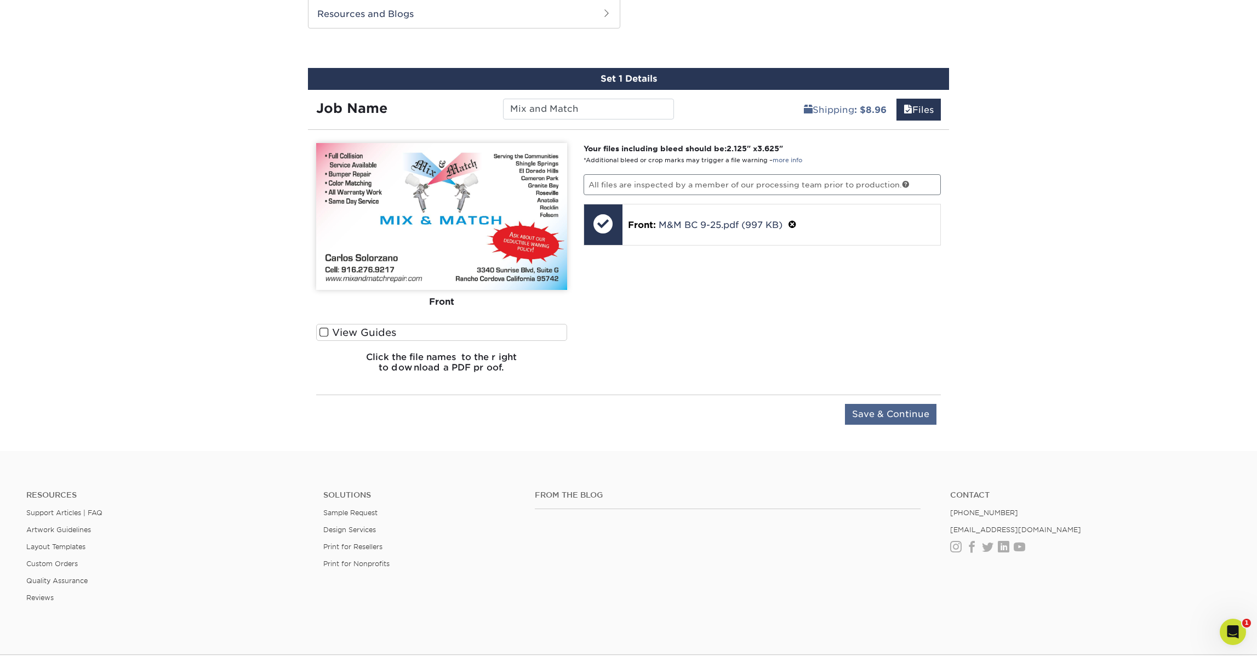
click at [903, 413] on input "Save & Continue" at bounding box center [891, 414] width 92 height 21
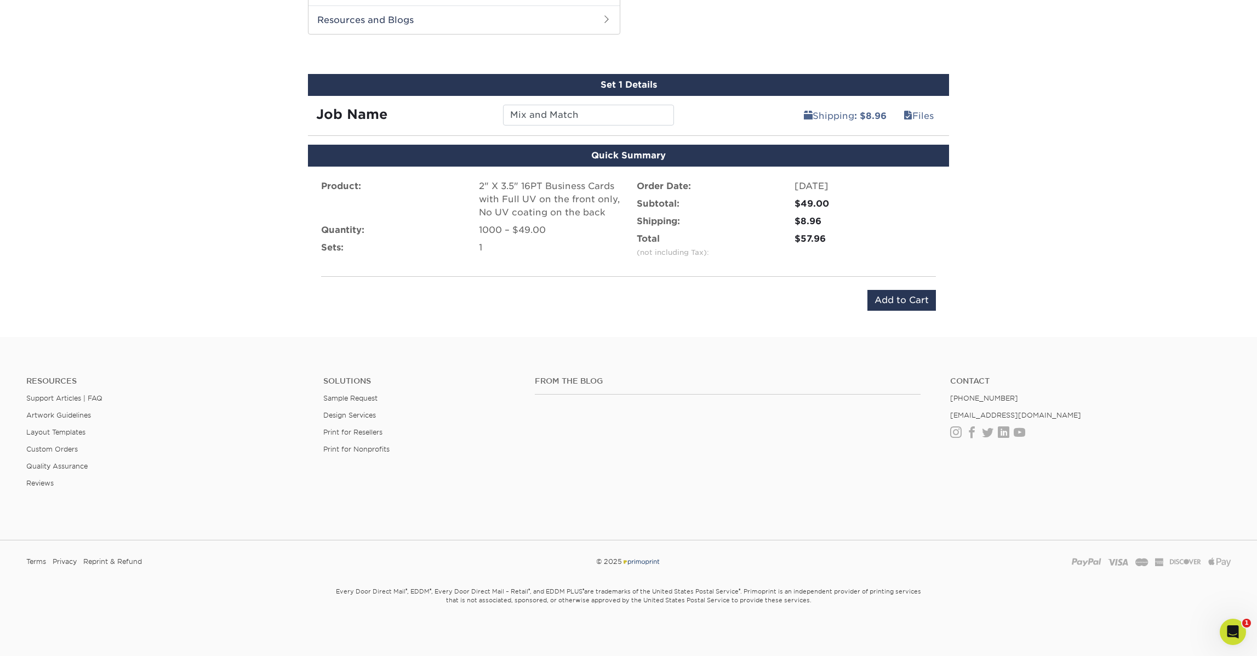
scroll to position [574, 0]
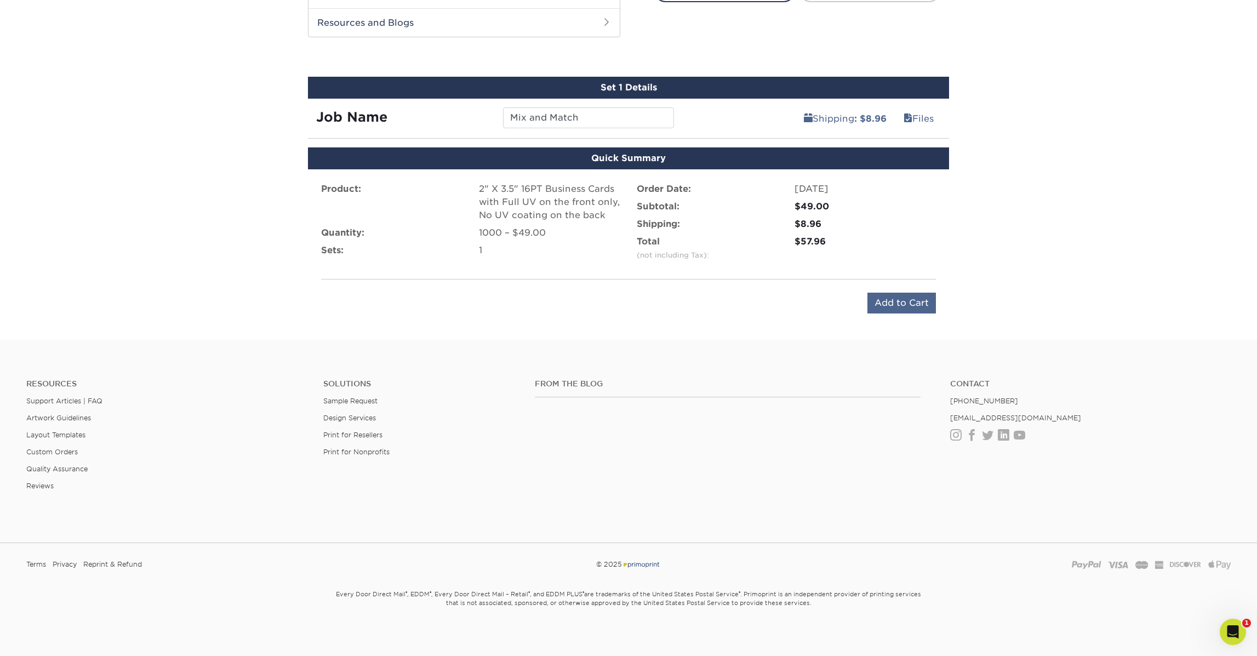
click at [904, 301] on input "Add to Cart" at bounding box center [902, 303] width 69 height 21
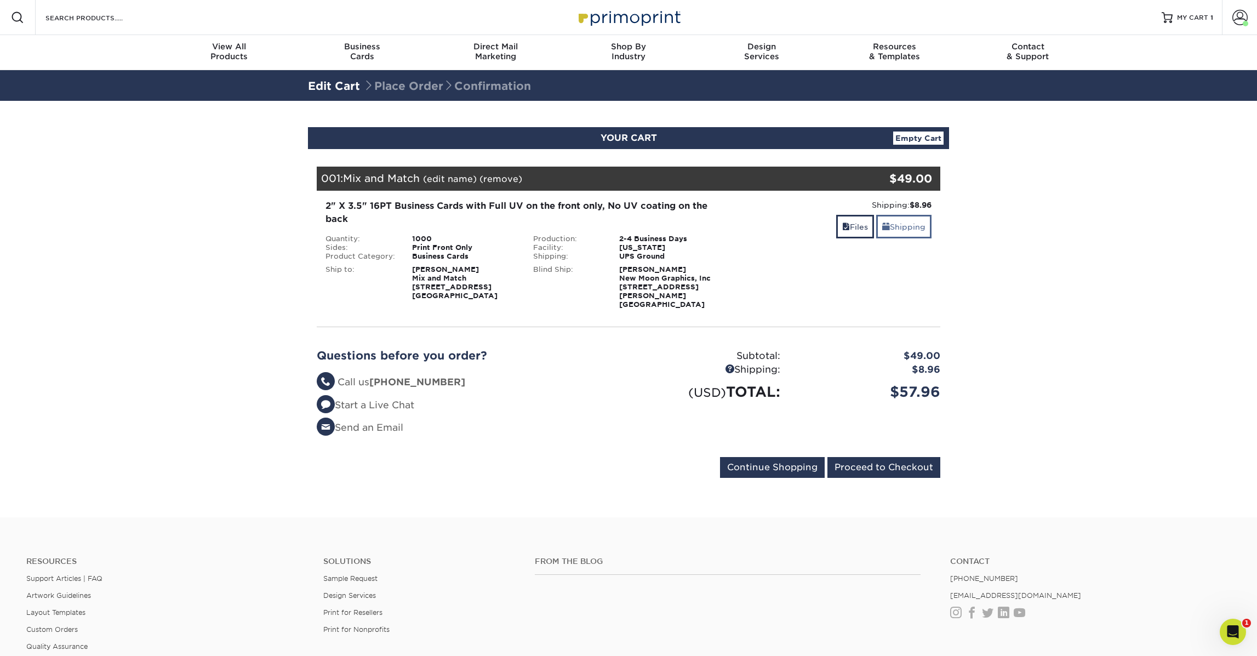
click at [915, 233] on link "Shipping" at bounding box center [903, 227] width 55 height 24
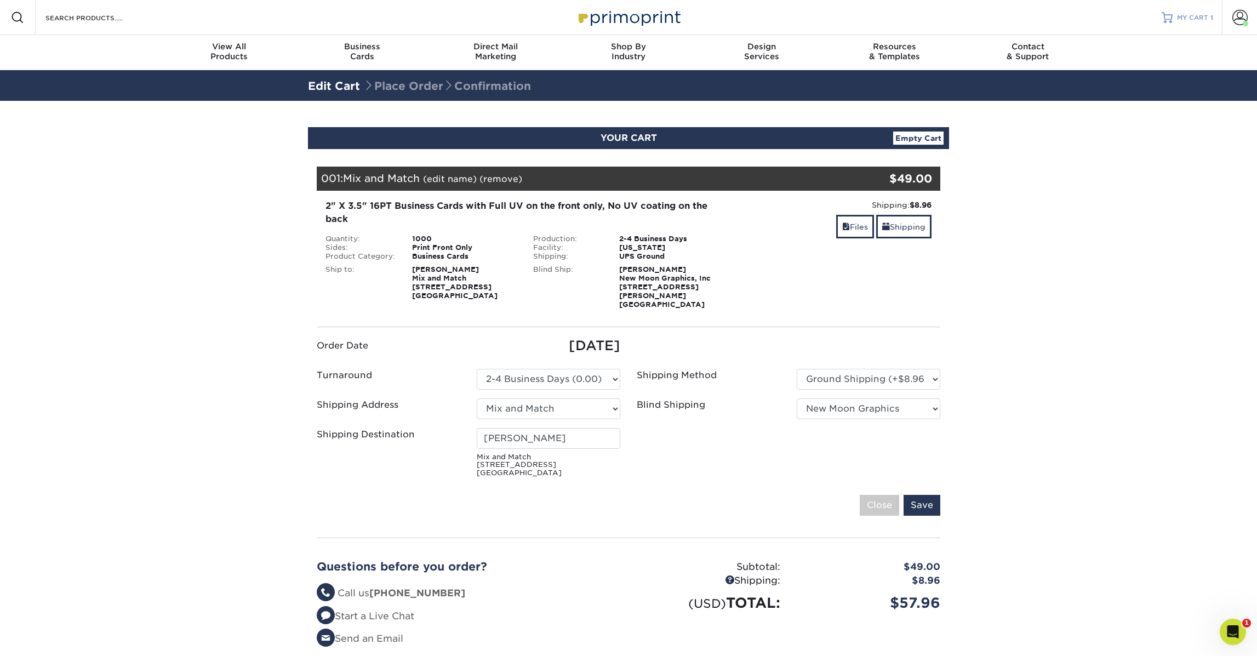
click at [1170, 18] on div at bounding box center [1167, 17] width 11 height 11
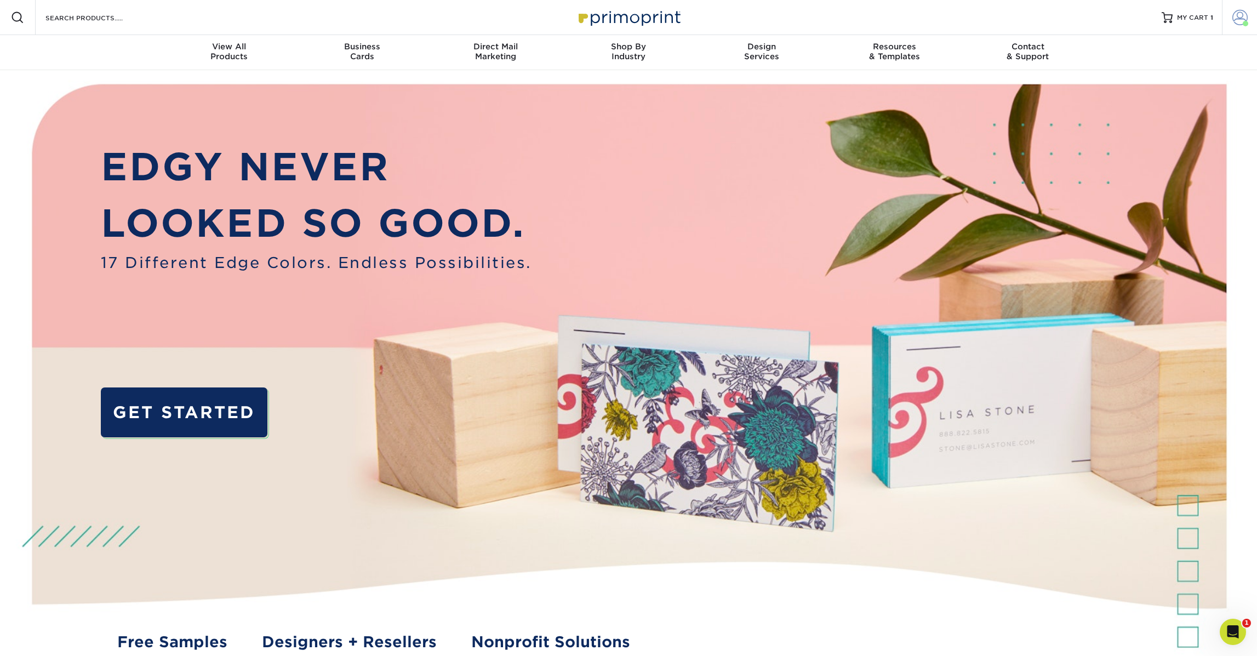
click at [1243, 20] on span at bounding box center [1240, 17] width 15 height 15
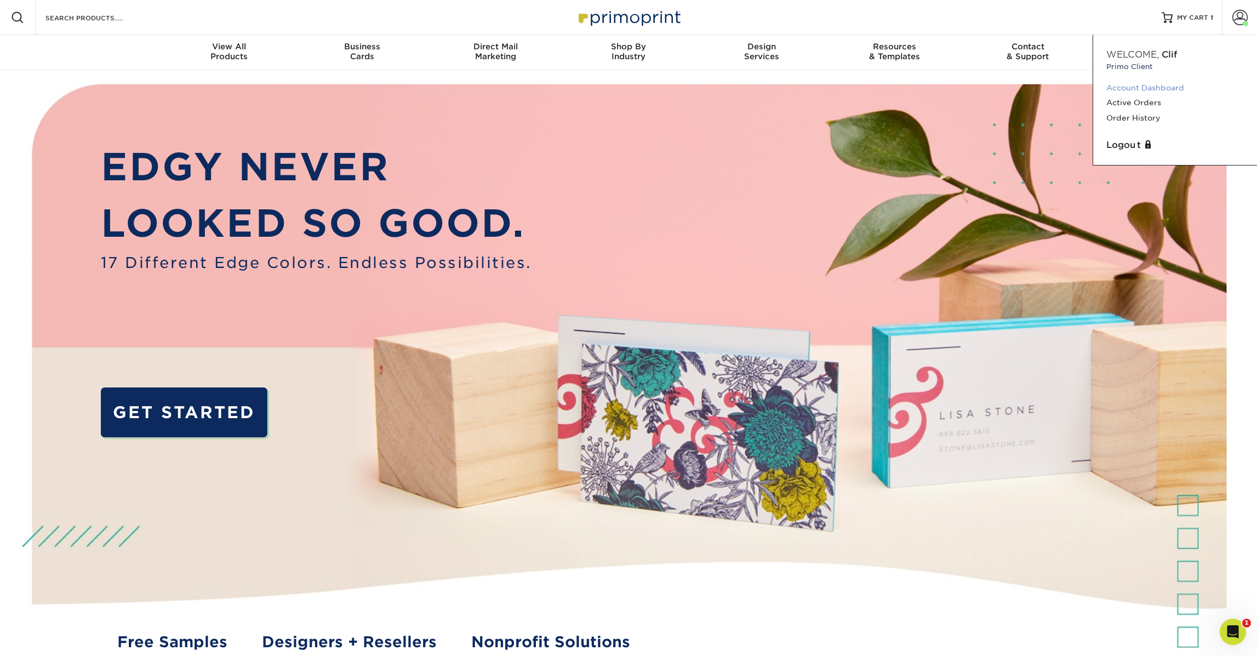
click at [1143, 89] on link "Account Dashboard" at bounding box center [1176, 88] width 138 height 15
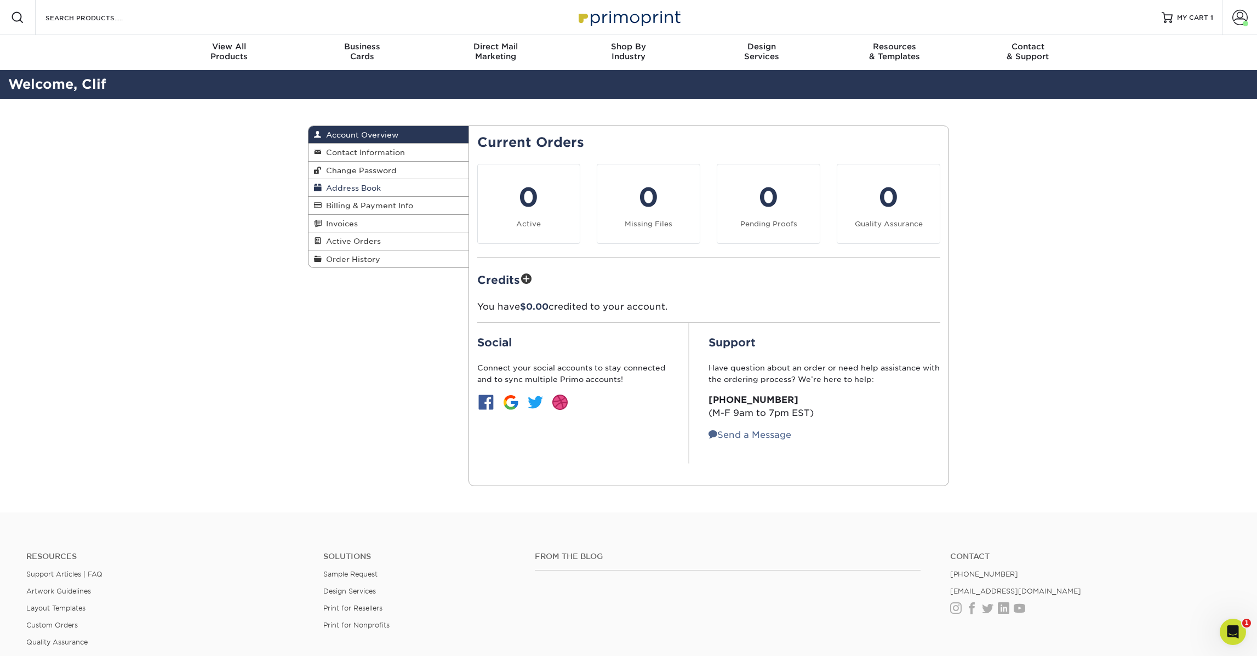
click at [378, 188] on span "Address Book" at bounding box center [351, 188] width 59 height 9
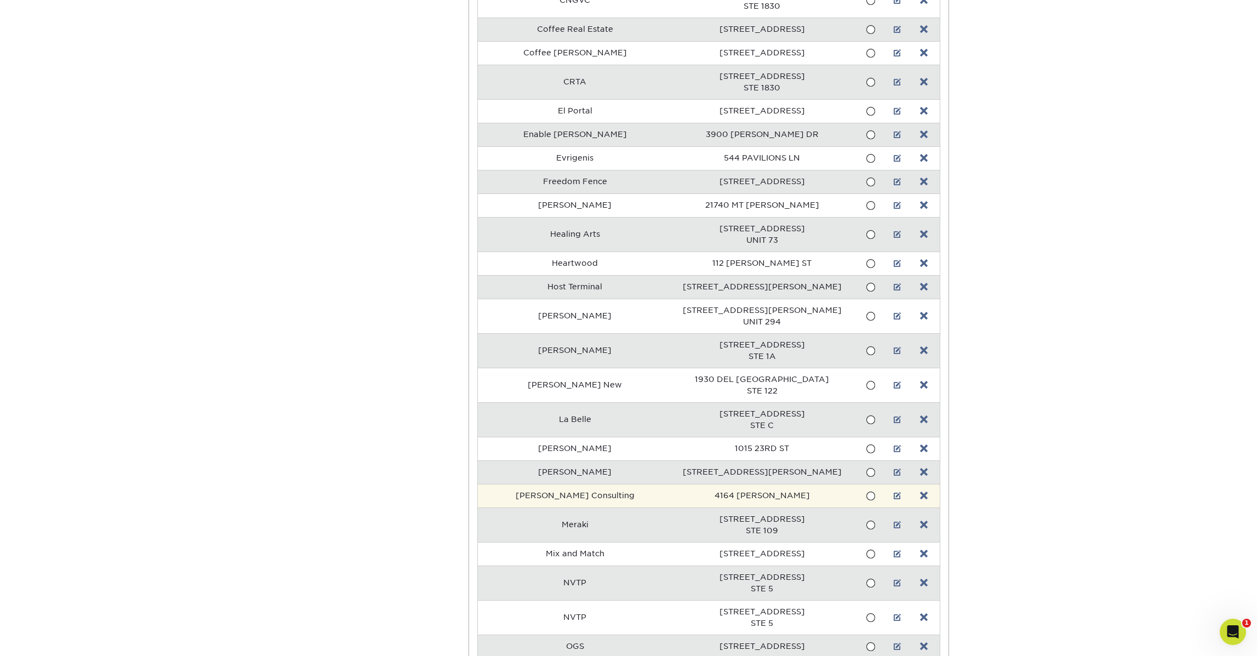
scroll to position [1073, 0]
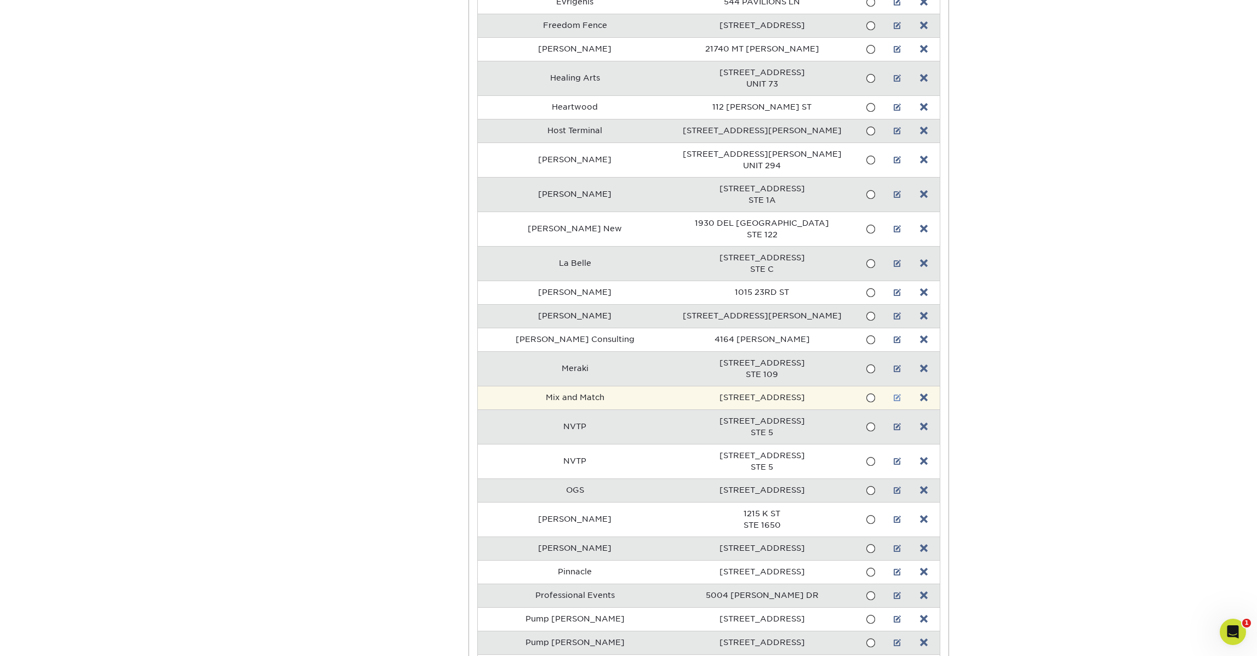
click at [894, 397] on link at bounding box center [898, 397] width 8 height 9
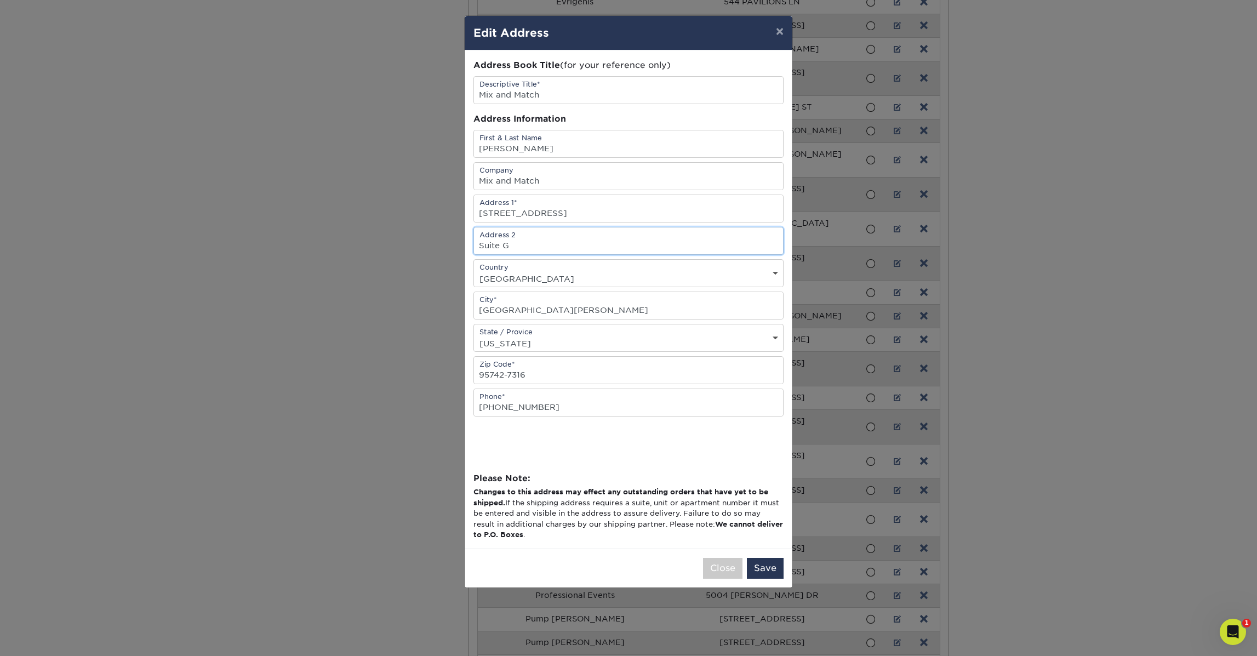
type input "Suite G"
click at [774, 572] on button "Save" at bounding box center [765, 568] width 37 height 21
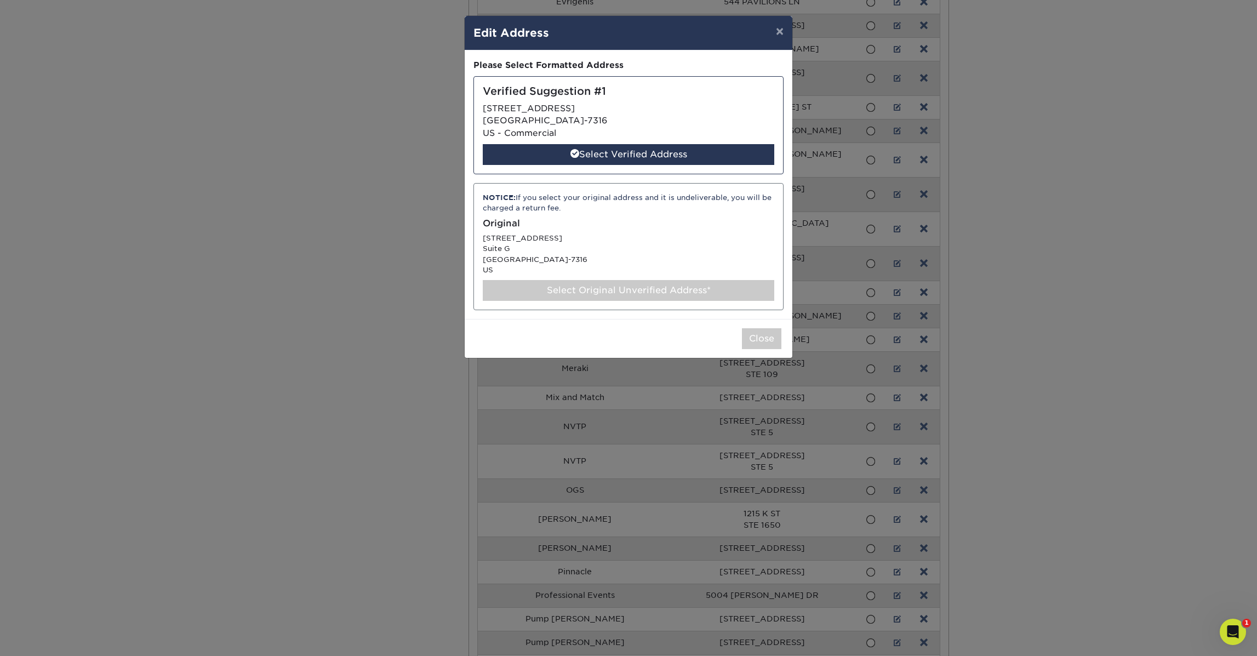
click at [590, 283] on div "Select Original Unverified Address*" at bounding box center [629, 290] width 292 height 21
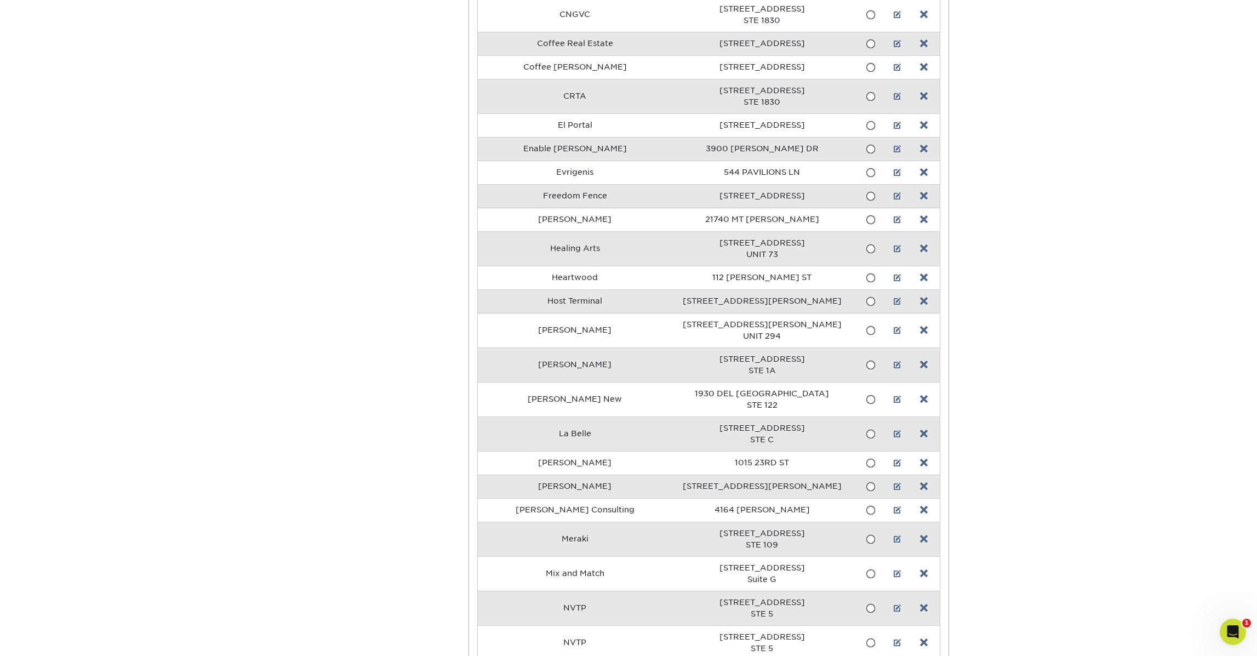
scroll to position [937, 0]
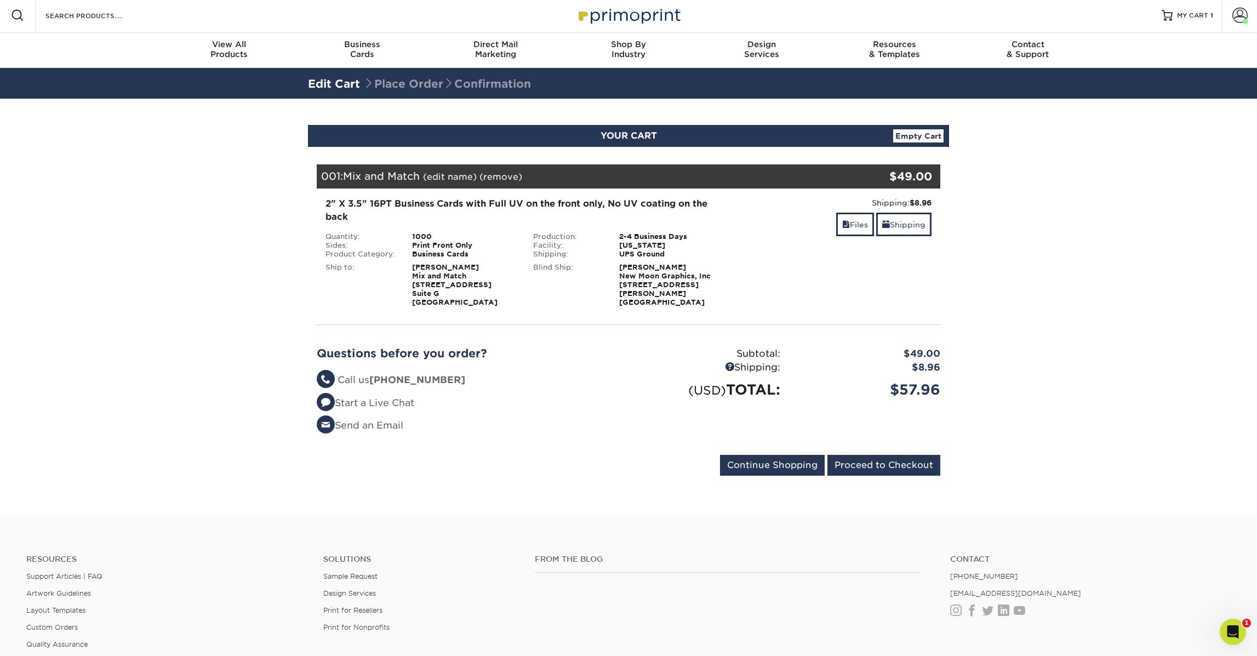
scroll to position [3, 0]
click at [883, 463] on input "Proceed to Checkout" at bounding box center [884, 464] width 113 height 21
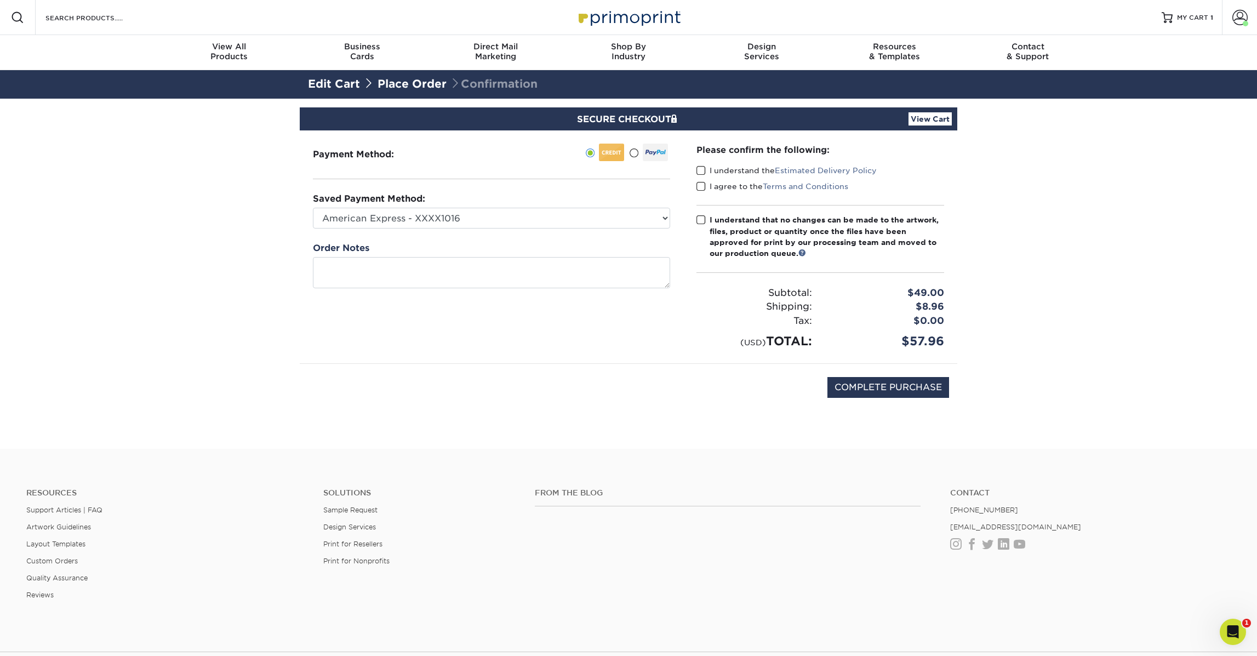
click at [704, 171] on span at bounding box center [701, 171] width 9 height 10
click at [0, 0] on input "I understand the Estimated Delivery Policy" at bounding box center [0, 0] width 0 height 0
drag, startPoint x: 700, startPoint y: 184, endPoint x: 700, endPoint y: 194, distance: 9.9
click at [700, 187] on span at bounding box center [701, 186] width 9 height 10
click at [0, 0] on input "I agree to the Terms and Conditions" at bounding box center [0, 0] width 0 height 0
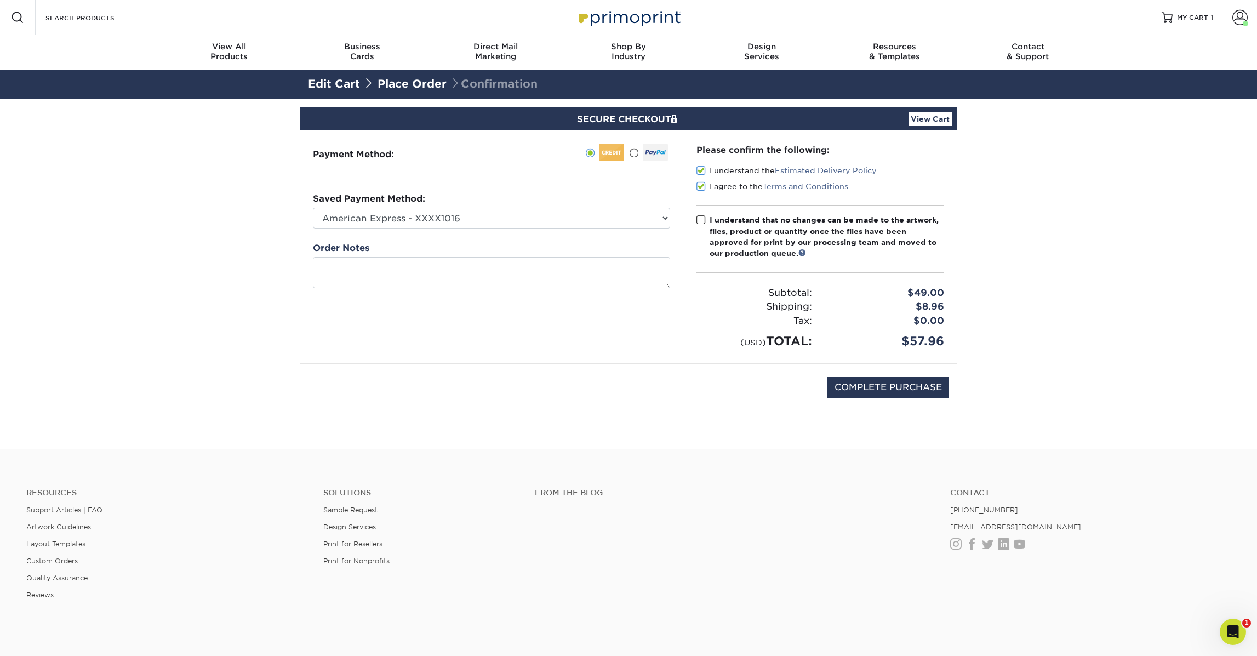
drag, startPoint x: 698, startPoint y: 218, endPoint x: 700, endPoint y: 225, distance: 7.6
click at [698, 218] on span at bounding box center [701, 220] width 9 height 10
click at [0, 0] on input "I understand that no changes can be made to the artwork, files, product or quan…" at bounding box center [0, 0] width 0 height 0
click at [883, 383] on input "COMPLETE PURCHASE" at bounding box center [889, 387] width 122 height 21
type input "PROCESSING, PLEASE WAIT..."
